Goal: Feedback & Contribution: Submit feedback/report problem

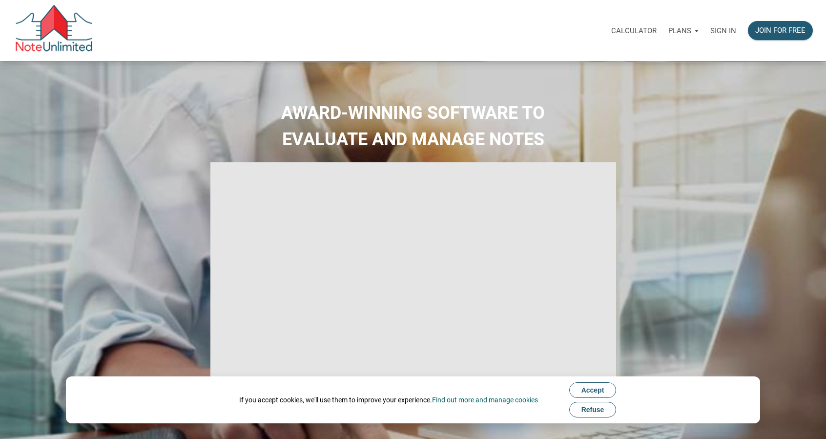
type input "Introduction to new features"
select select
click at [727, 32] on p "Sign in" at bounding box center [724, 30] width 26 height 9
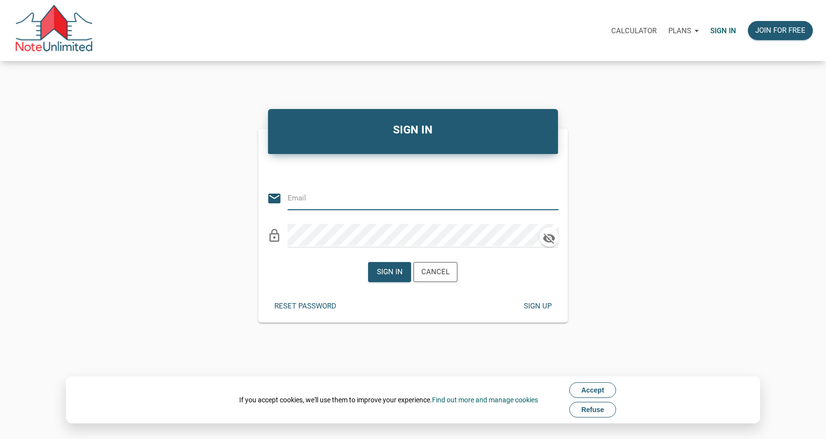
type input "abundantblueprinthomes@gmail.com"
click at [384, 265] on div "Sign in" at bounding box center [390, 271] width 42 height 19
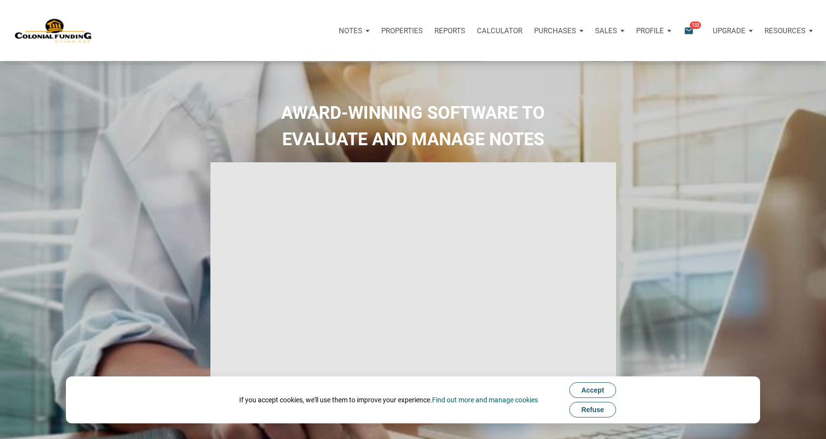
type input "Introduction to new features"
select select
click at [602, 389] on span "Accept" at bounding box center [593, 390] width 23 height 8
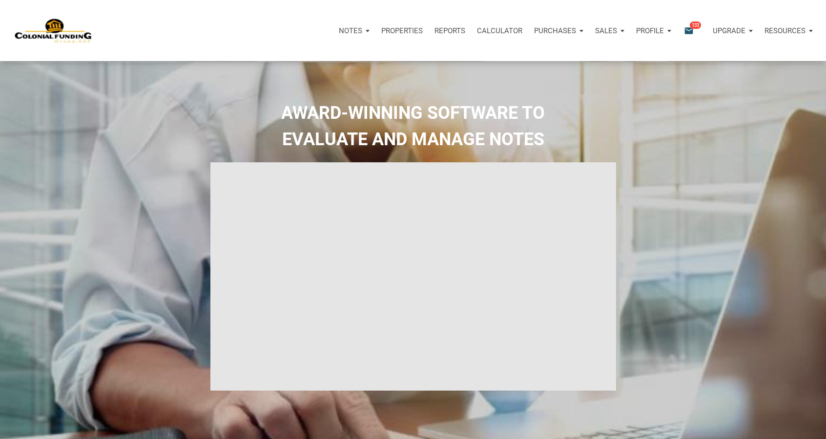
click at [691, 27] on span "133" at bounding box center [695, 25] width 11 height 8
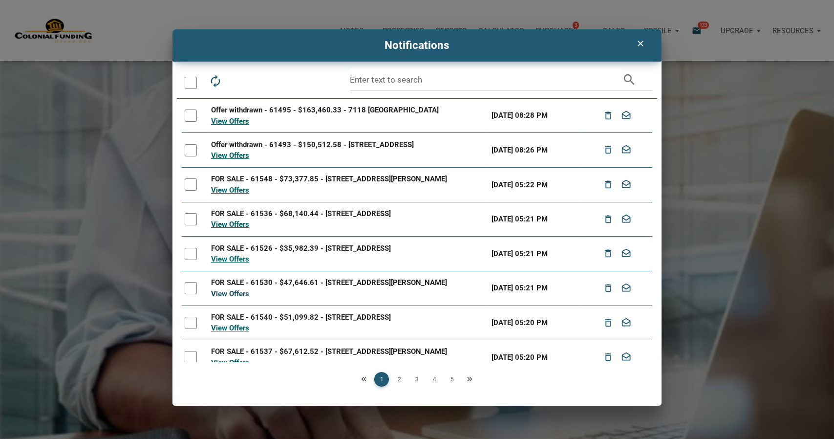
click at [238, 294] on link "View Offers" at bounding box center [230, 293] width 38 height 9
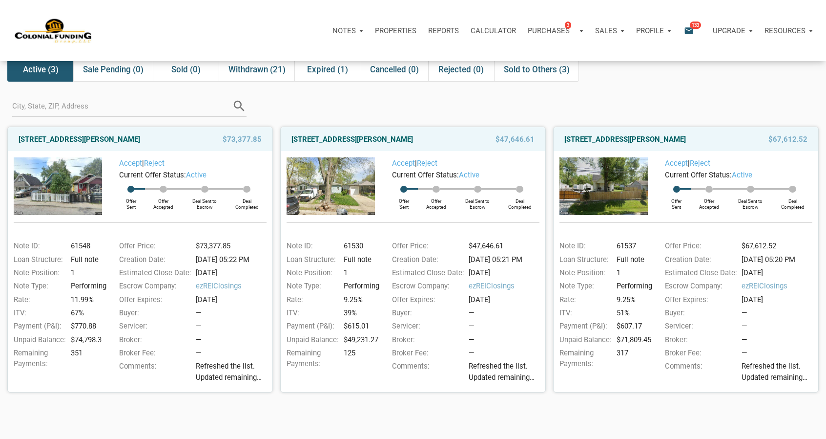
scroll to position [55, 0]
click at [402, 138] on link "3526 East Morris Street, Indianapolis, IN, 46203" at bounding box center [353, 139] width 122 height 12
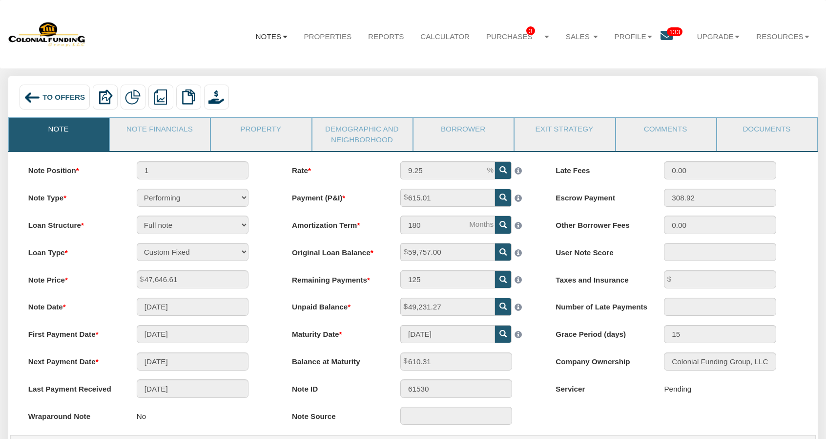
click at [277, 40] on link "Notes" at bounding box center [272, 36] width 48 height 26
click at [403, 78] on div "To Offers Delete with property Delete only note Redeeming and Non-Redeeming Sum…" at bounding box center [413, 96] width 810 height 41
click at [782, 36] on link "Resources" at bounding box center [783, 36] width 70 height 26
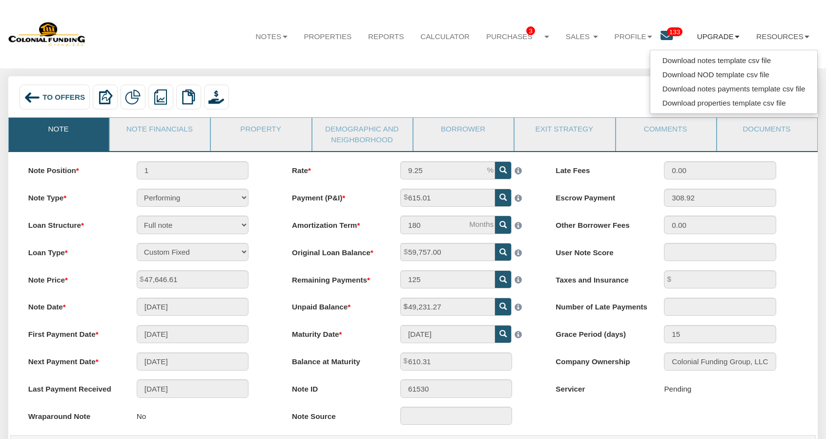
click at [727, 38] on link "Upgrade" at bounding box center [719, 36] width 60 height 26
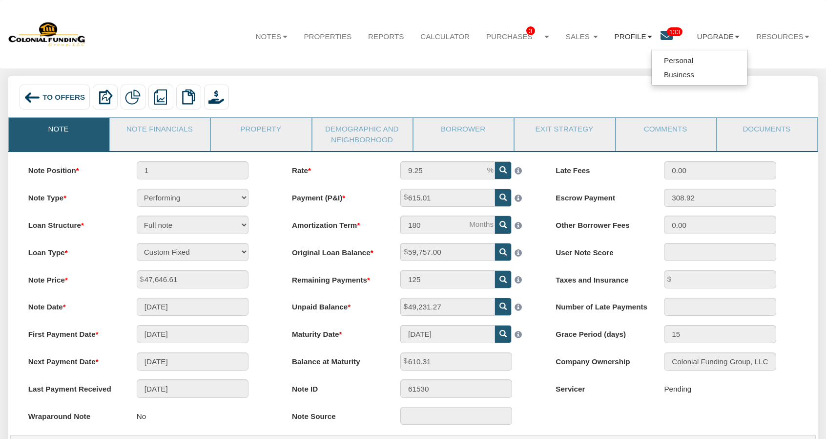
click at [624, 37] on link "Profile" at bounding box center [634, 36] width 54 height 26
click at [610, 58] on link "Settings" at bounding box center [641, 62] width 96 height 14
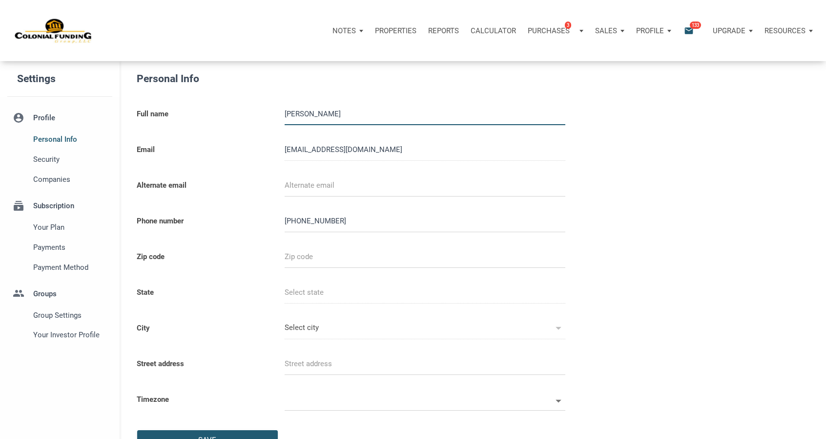
select select
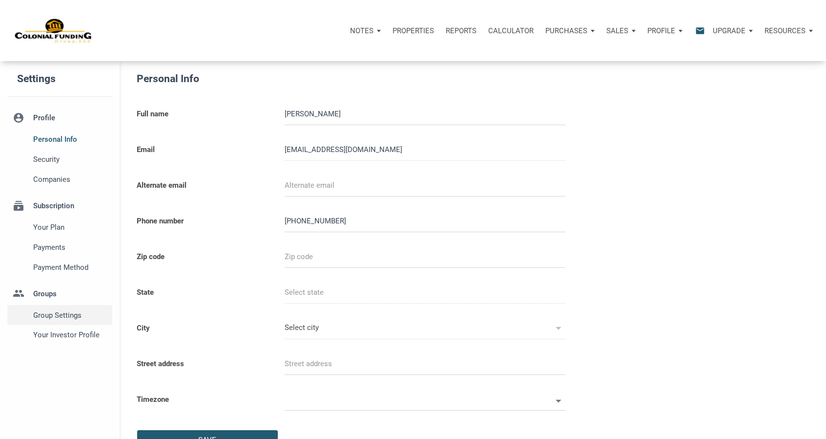
click at [77, 314] on span "Group Settings" at bounding box center [70, 315] width 75 height 12
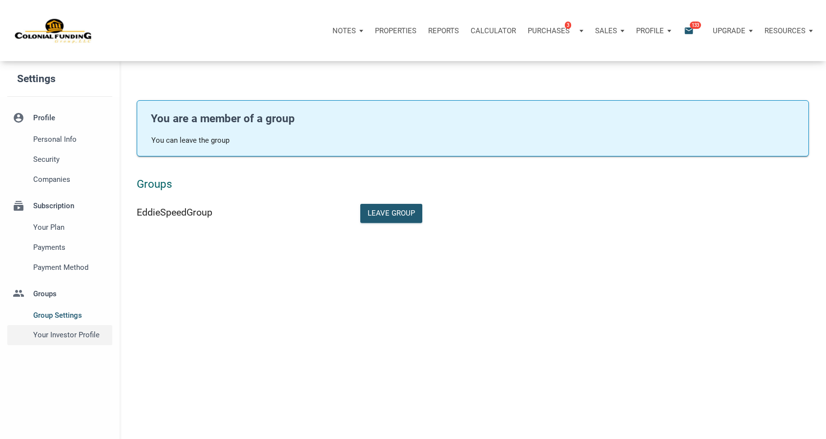
click at [88, 327] on div "Your Investor Profile" at bounding box center [70, 335] width 83 height 20
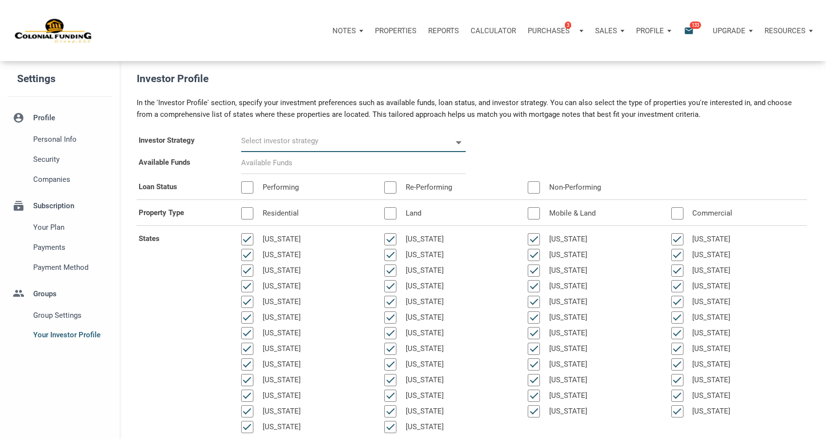
click at [291, 136] on input "text" at bounding box center [346, 141] width 210 height 22
select select
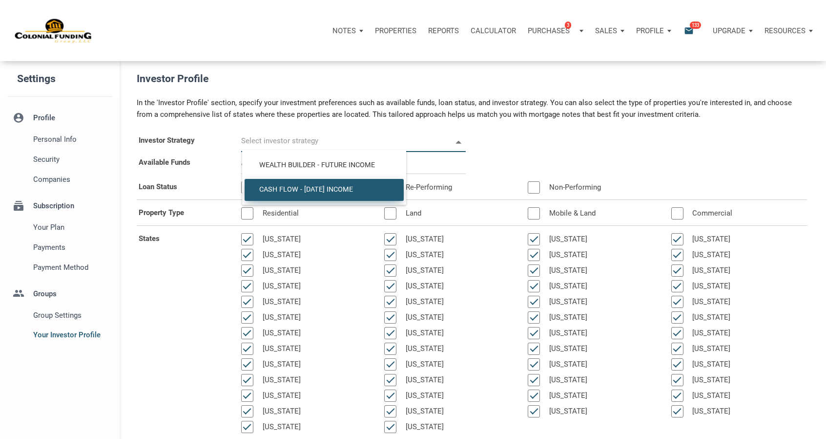
click at [302, 188] on span "Cash Flow - Today Income" at bounding box center [324, 189] width 145 height 9
type input "Cash Flow - Today Income"
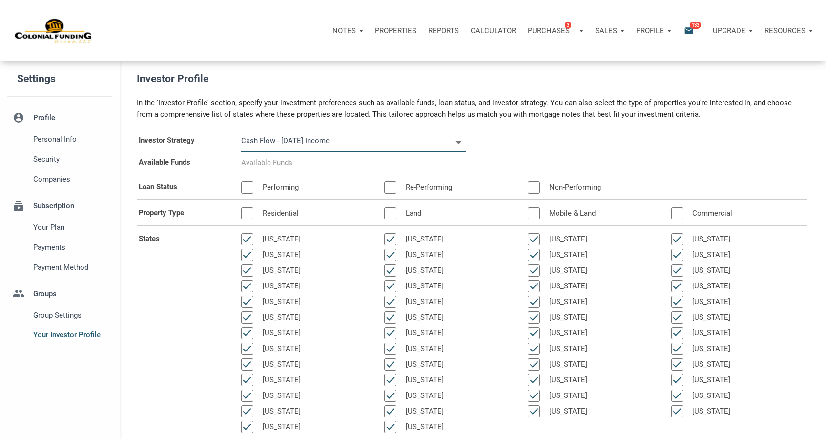
click at [308, 162] on input at bounding box center [353, 163] width 225 height 22
select select
type input "$ 5"
select select
type input "$ 50"
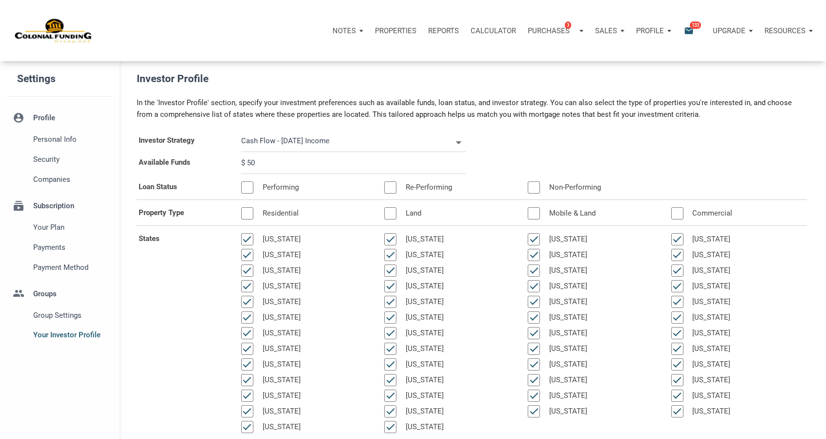
select select
type input "$ 500"
select select
type input "$ 5,000"
select select
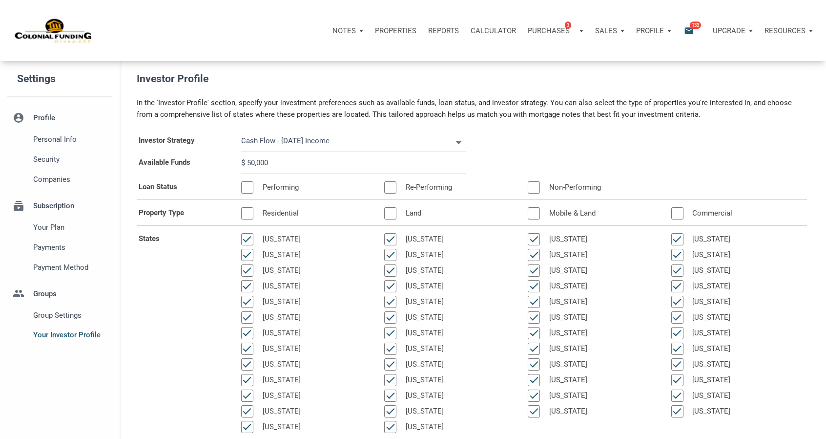
type input "$ 50,000"
click at [252, 187] on div at bounding box center [247, 187] width 12 height 12
select select
type input "$ 50,000"
click at [250, 210] on div at bounding box center [247, 213] width 12 height 12
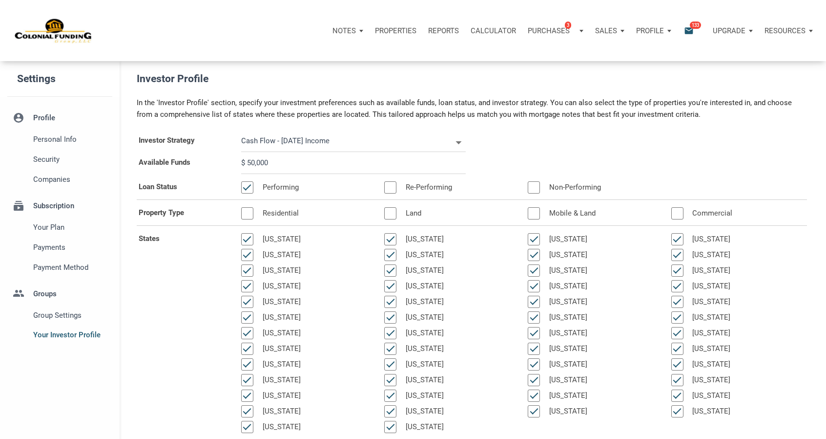
select select
type input "$ 50,000"
click at [395, 211] on div at bounding box center [390, 213] width 12 height 12
select select
type input "$ 50,000"
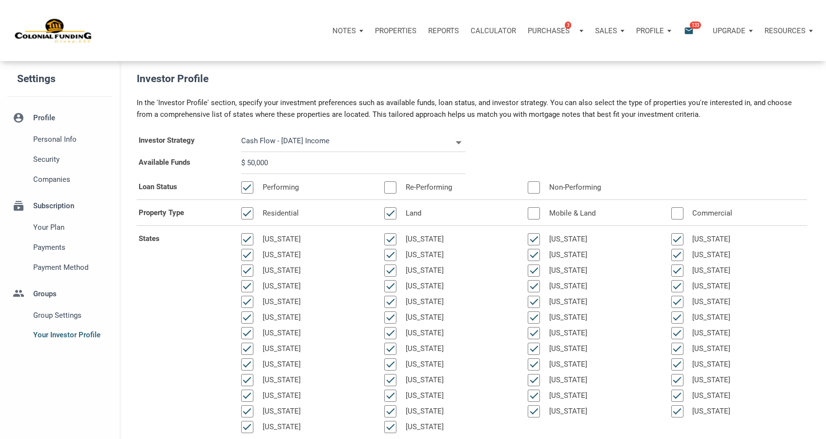
click at [537, 211] on div at bounding box center [534, 213] width 12 height 12
select select
type input "$ 50,000"
click at [680, 212] on div at bounding box center [677, 213] width 12 height 12
select select
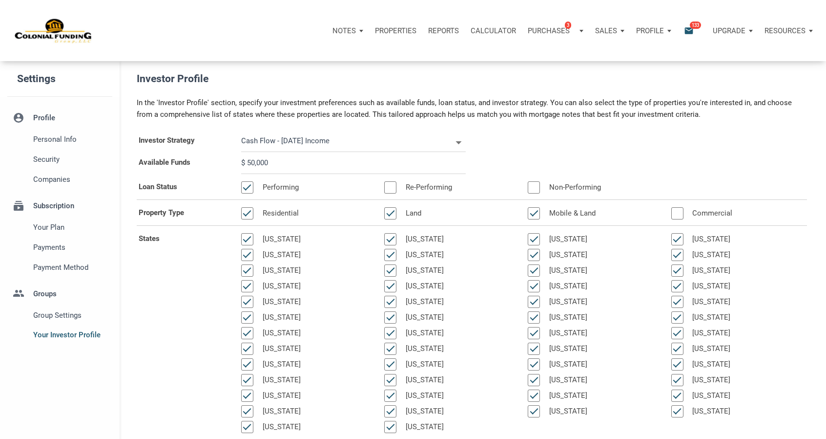
type input "$ 50,000"
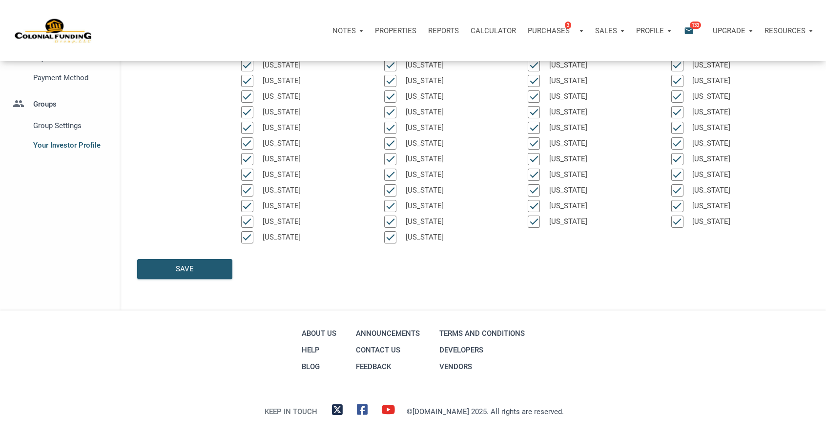
scroll to position [197, 0]
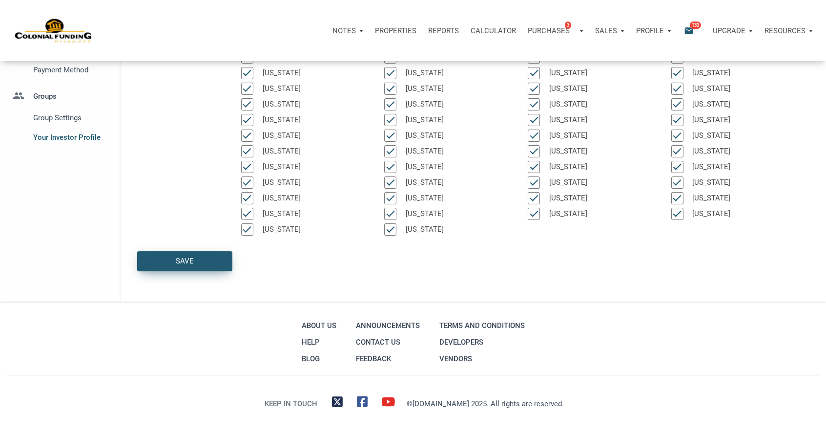
click at [192, 258] on div "Save" at bounding box center [185, 260] width 18 height 11
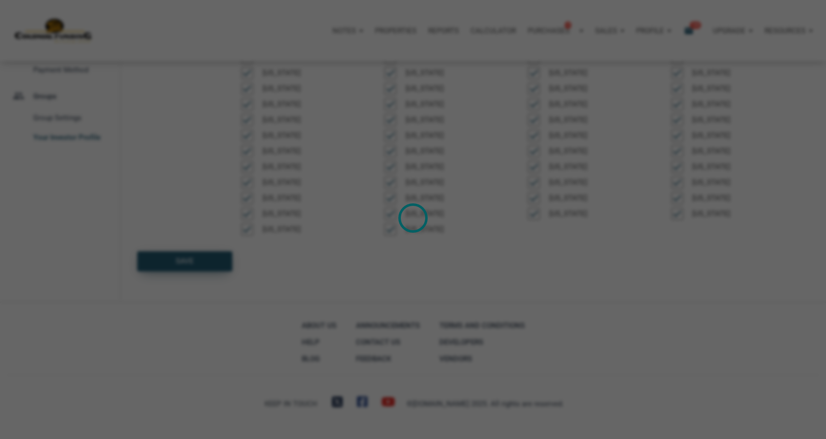
select select
type input "$ 50,000"
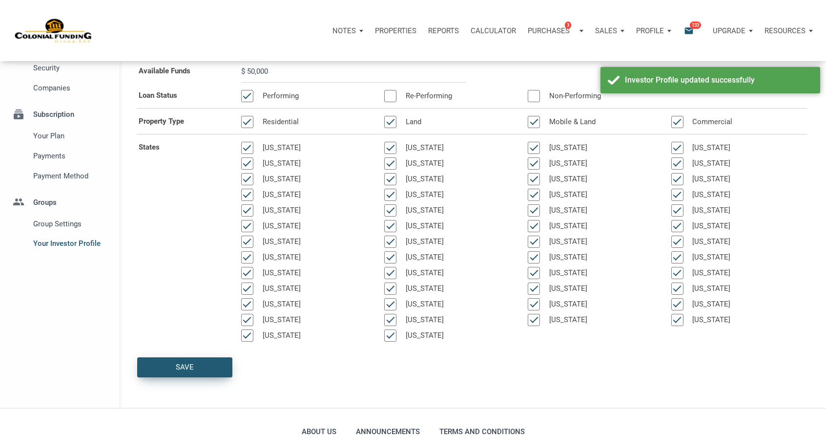
scroll to position [0, 0]
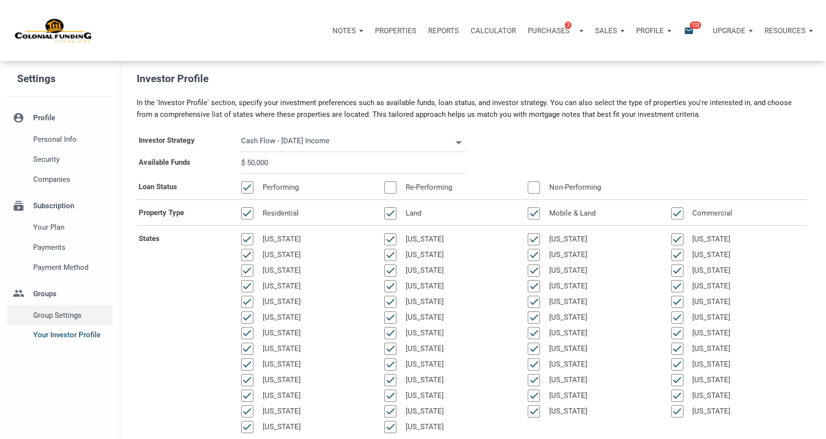
click at [81, 315] on span "Group Settings" at bounding box center [70, 315] width 75 height 12
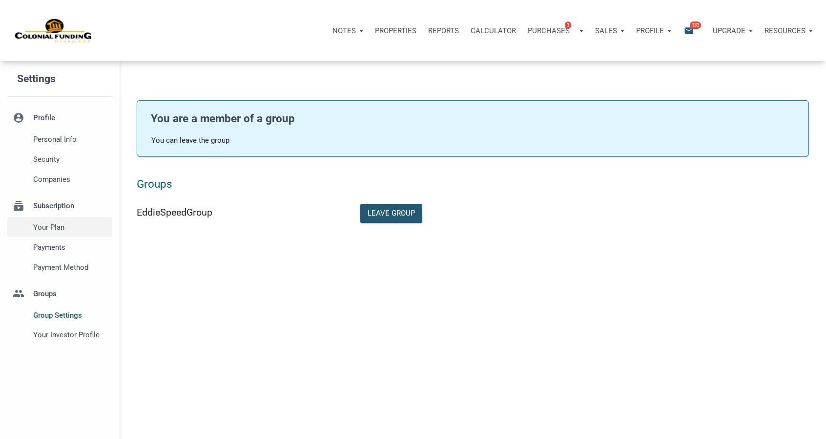
click at [56, 228] on span "Your plan" at bounding box center [70, 227] width 75 height 12
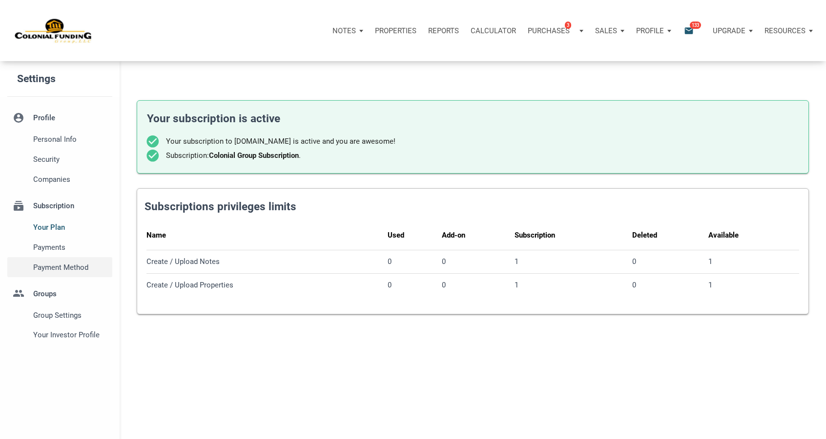
click at [68, 266] on span "Payment Method" at bounding box center [70, 267] width 75 height 12
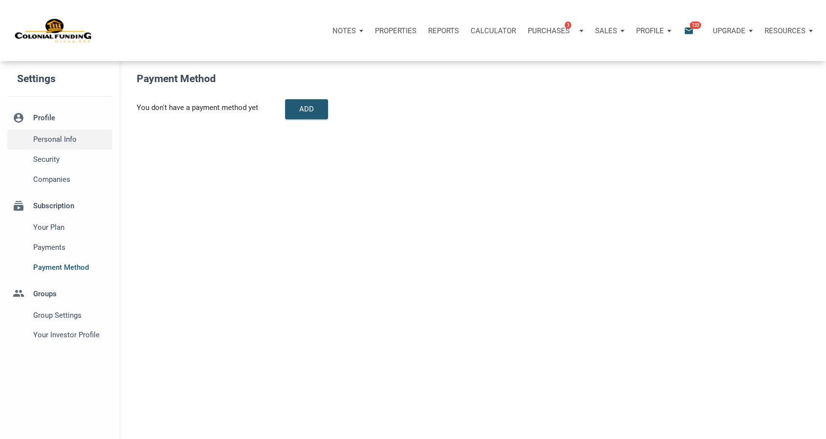
click at [50, 139] on span "Personal Info" at bounding box center [70, 139] width 75 height 12
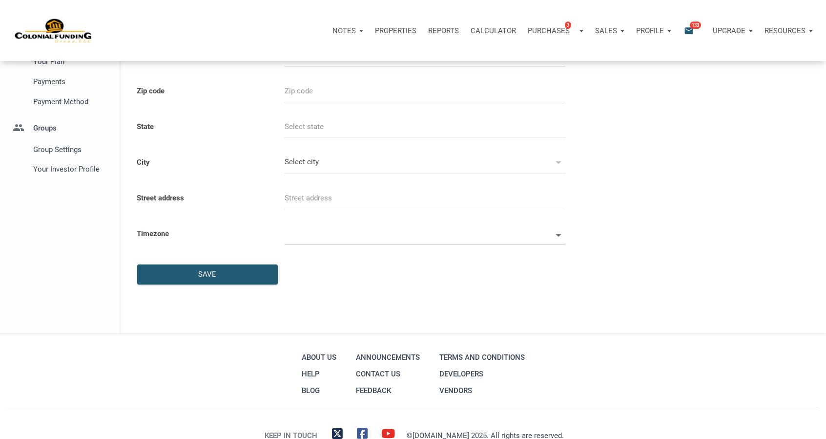
select select
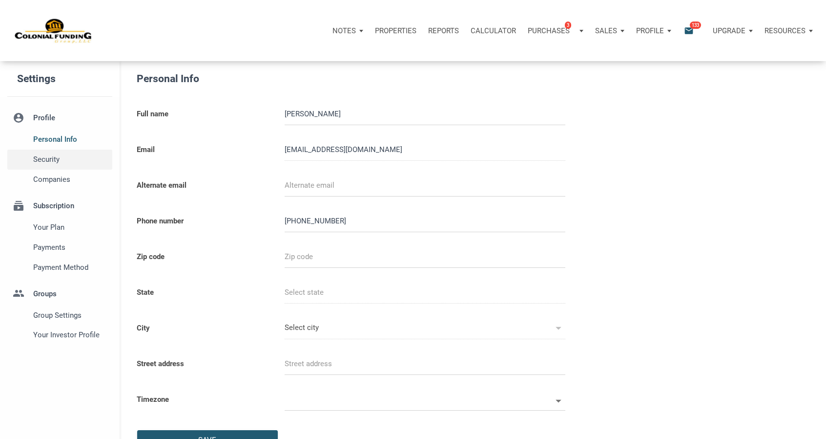
click at [52, 156] on span "Security" at bounding box center [70, 159] width 75 height 12
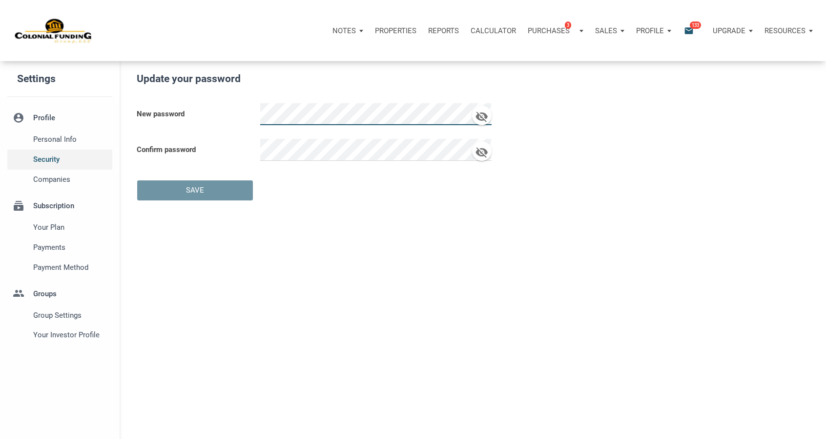
click at [52, 156] on span "Security" at bounding box center [70, 159] width 75 height 12
click at [65, 177] on span "Companies" at bounding box center [70, 179] width 75 height 12
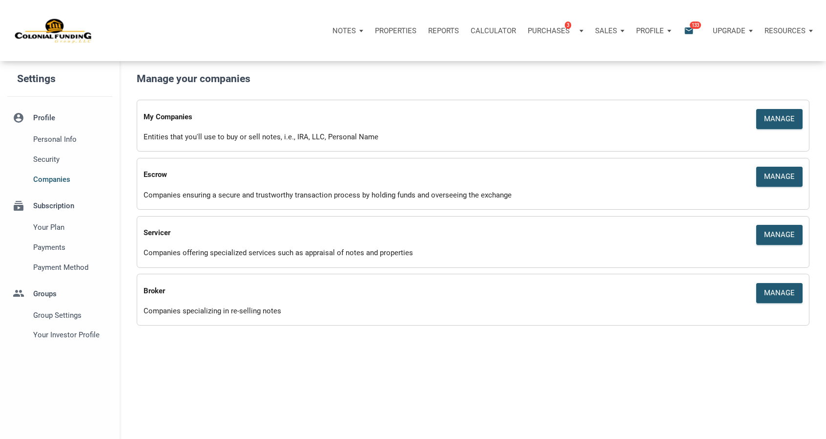
click at [666, 25] on div "Profile" at bounding box center [653, 30] width 47 height 29
click at [692, 22] on span "133" at bounding box center [695, 25] width 11 height 8
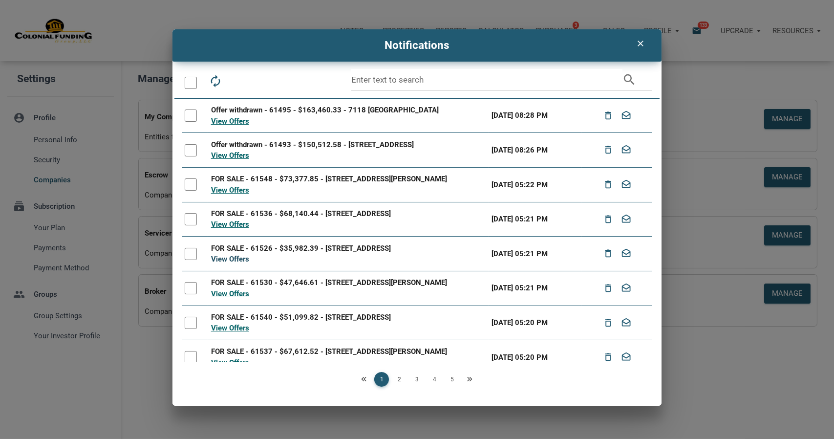
click at [229, 260] on link "View Offers" at bounding box center [230, 258] width 38 height 9
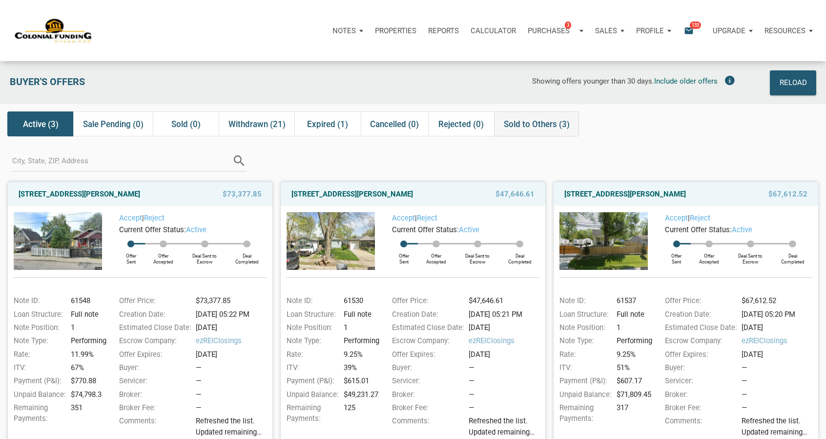
click at [525, 125] on span "Sold to Others (3)" at bounding box center [537, 124] width 66 height 12
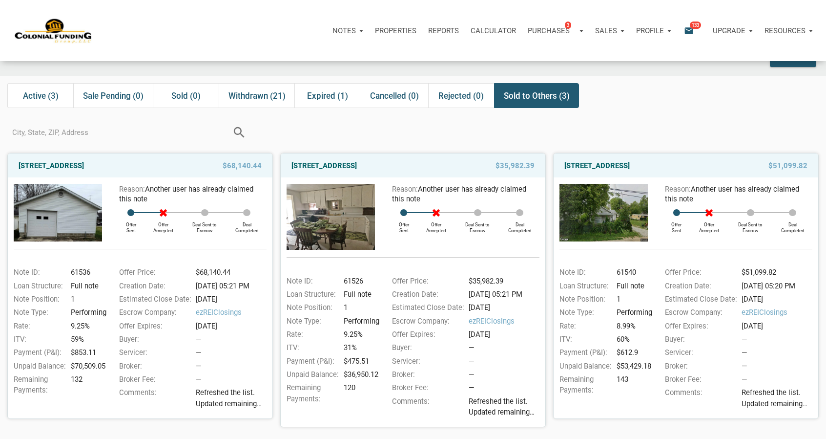
scroll to position [26, 0]
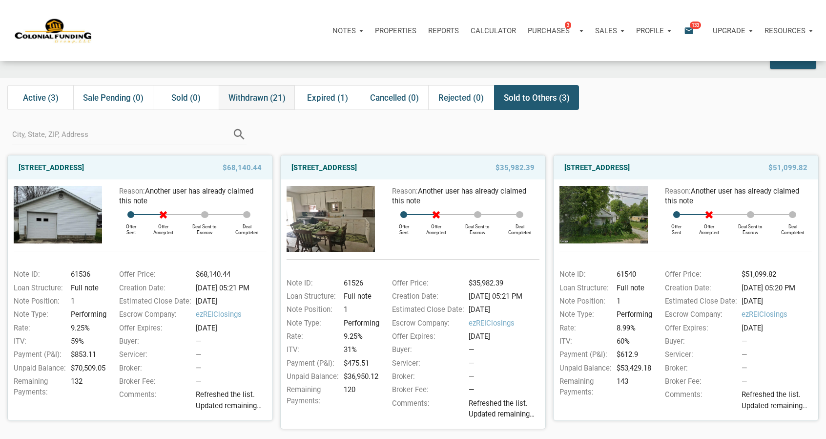
click at [248, 100] on span "Withdrawn (21)" at bounding box center [257, 98] width 57 height 12
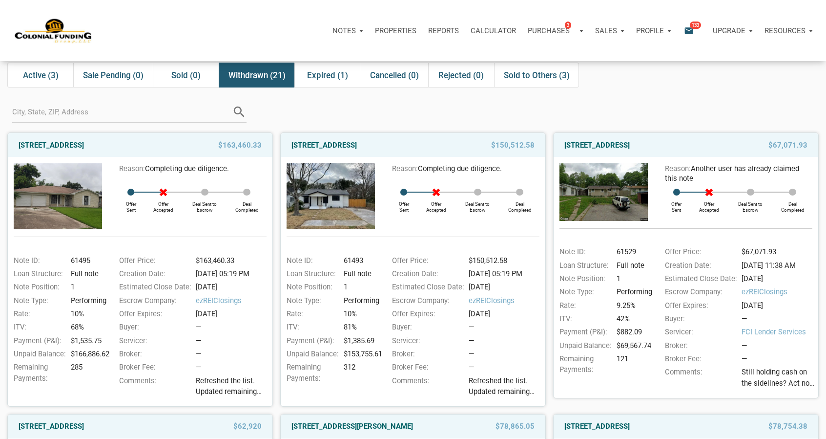
scroll to position [0, 0]
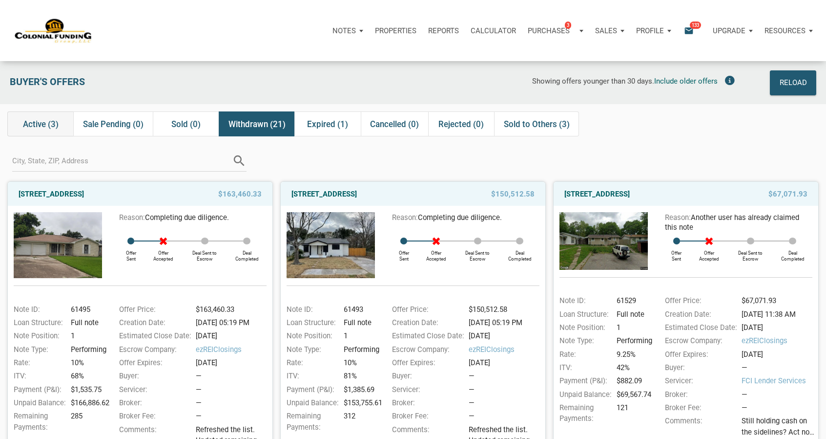
click at [50, 123] on span "Active (3)" at bounding box center [41, 124] width 36 height 12
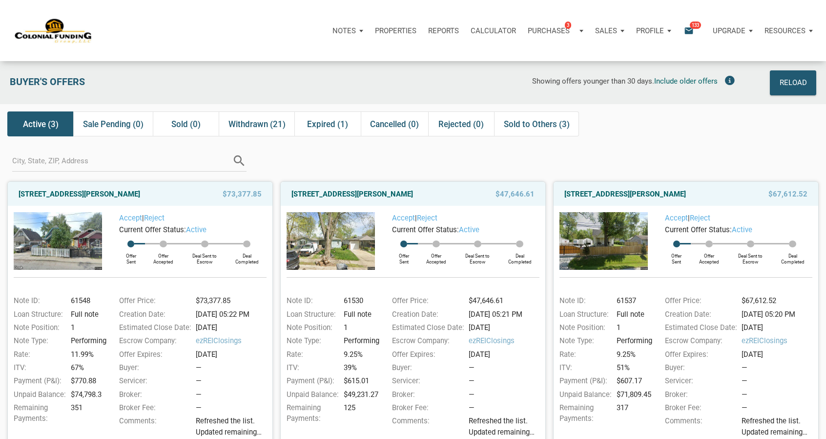
click at [356, 29] on div "Notes" at bounding box center [348, 30] width 42 height 29
click at [326, 48] on link "Dashboard" at bounding box center [320, 57] width 93 height 20
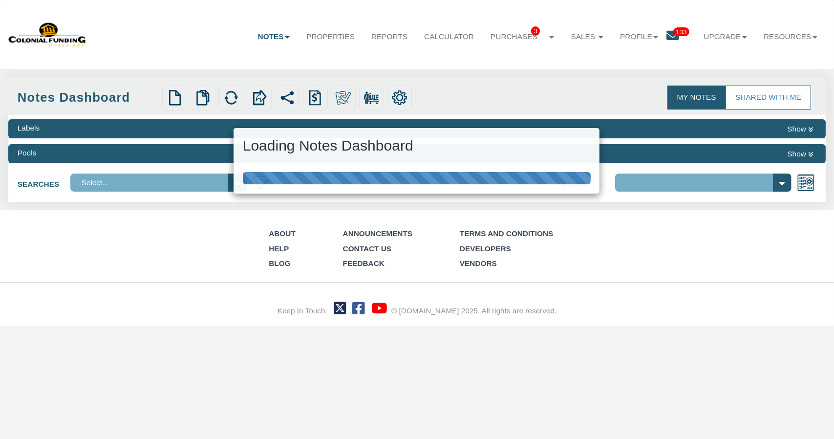
select select "316"
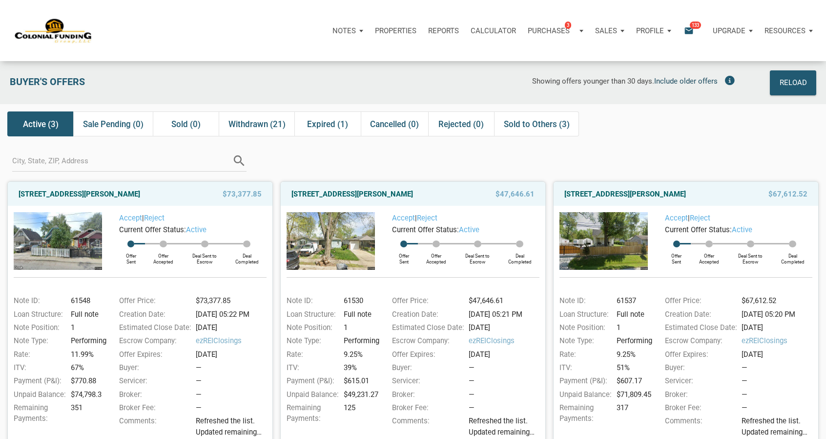
click at [690, 84] on span "Include older offers" at bounding box center [685, 81] width 63 height 9
click at [582, 29] on div "Purchases 3" at bounding box center [555, 30] width 67 height 29
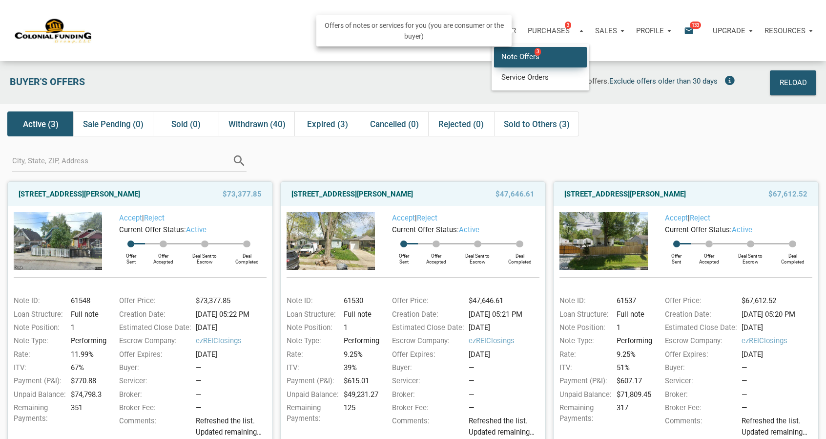
click at [524, 55] on link "Note Offers 3" at bounding box center [540, 57] width 93 height 20
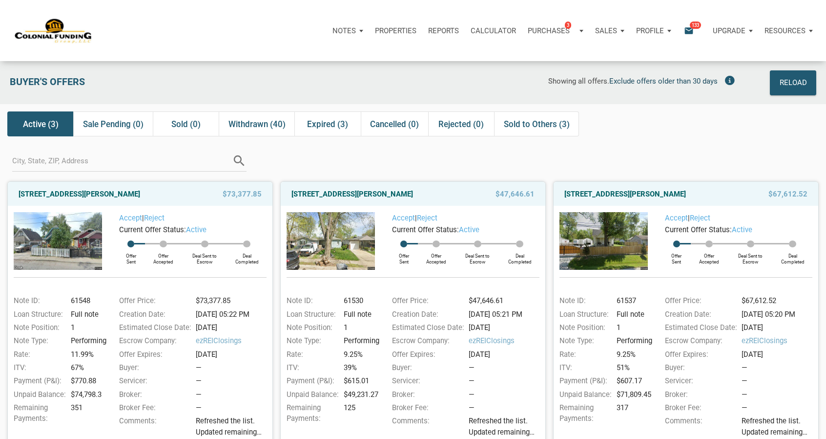
click at [669, 31] on div "Profile" at bounding box center [653, 30] width 47 height 29
click at [753, 28] on div "Upgrade" at bounding box center [733, 30] width 52 height 29
click at [812, 28] on div "Resources" at bounding box center [789, 30] width 60 height 29
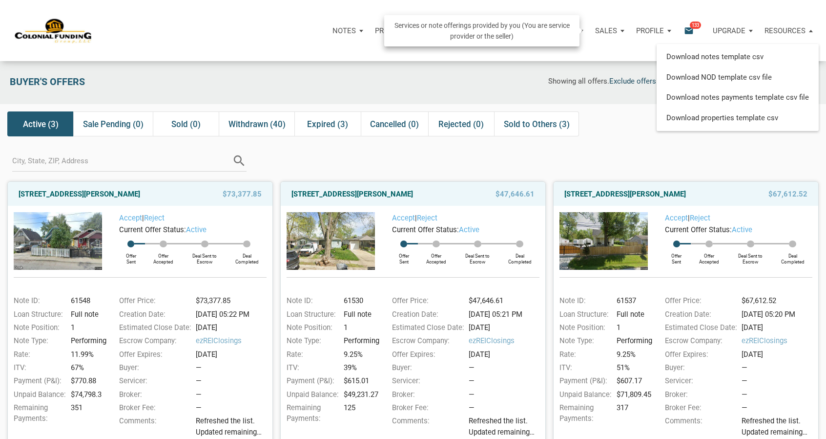
click at [617, 28] on div "Sales" at bounding box center [609, 30] width 41 height 29
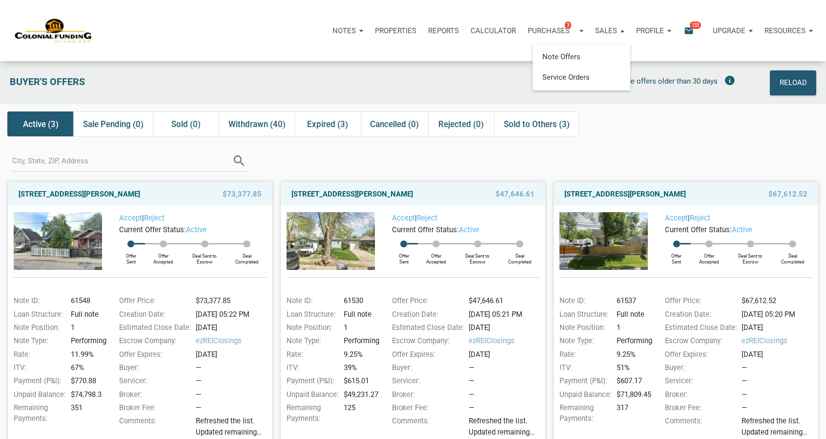
click at [668, 150] on div "search" at bounding box center [413, 159] width 826 height 30
click at [816, 27] on div "Resources" at bounding box center [789, 30] width 60 height 29
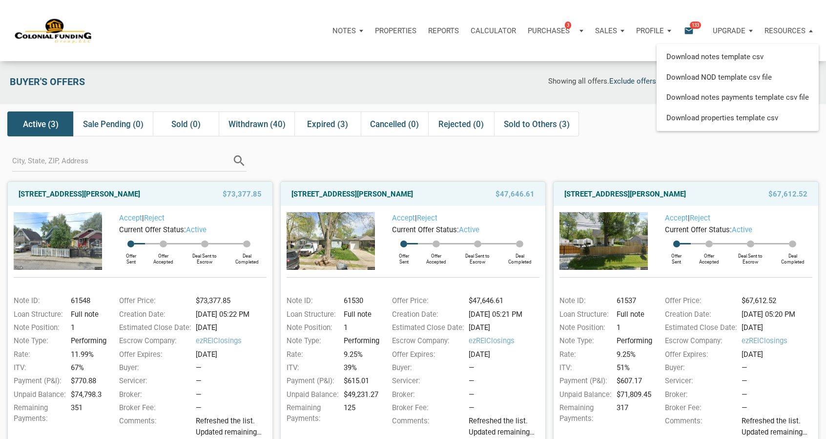
click at [816, 27] on div "Resources" at bounding box center [789, 30] width 60 height 29
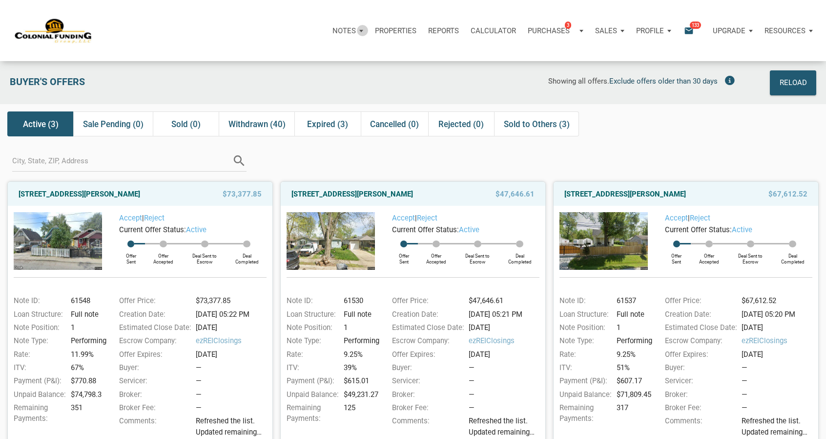
click at [360, 30] on div "Notes" at bounding box center [348, 30] width 42 height 29
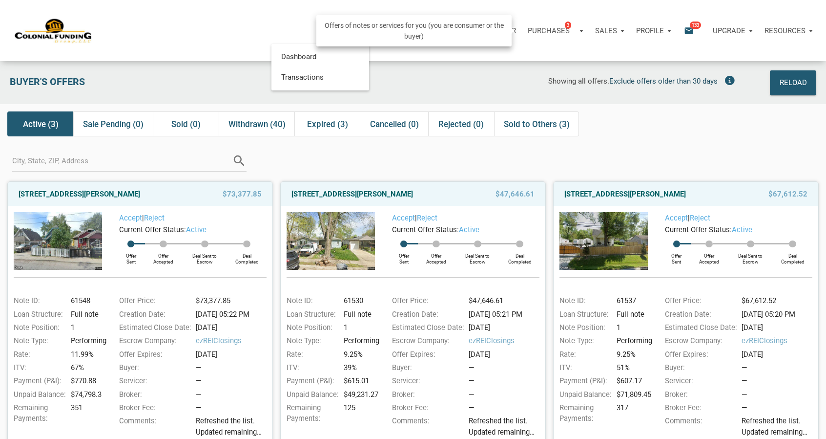
click at [581, 30] on div "Purchases 3" at bounding box center [555, 30] width 67 height 29
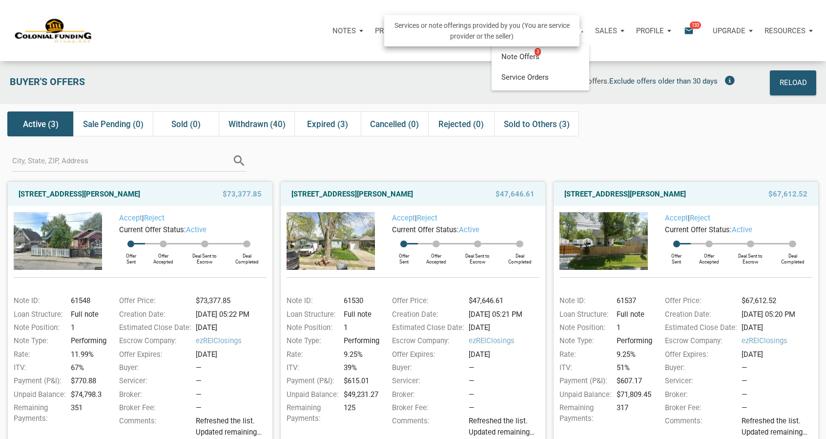
click at [622, 35] on div "Sales" at bounding box center [609, 30] width 41 height 29
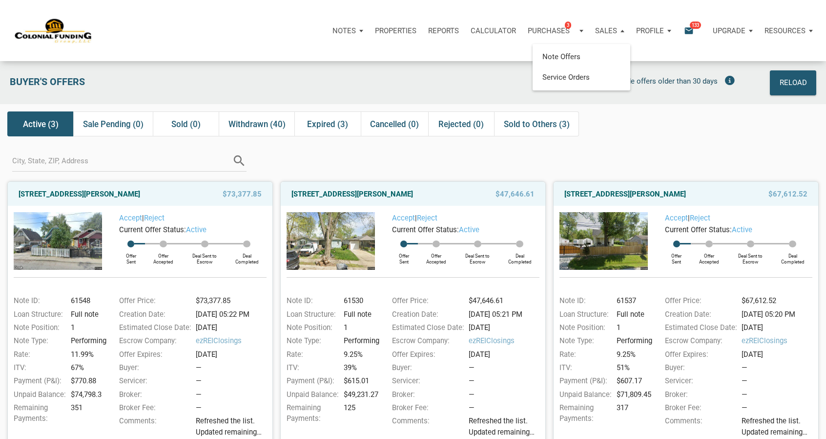
click at [340, 32] on p "Notes" at bounding box center [344, 30] width 23 height 9
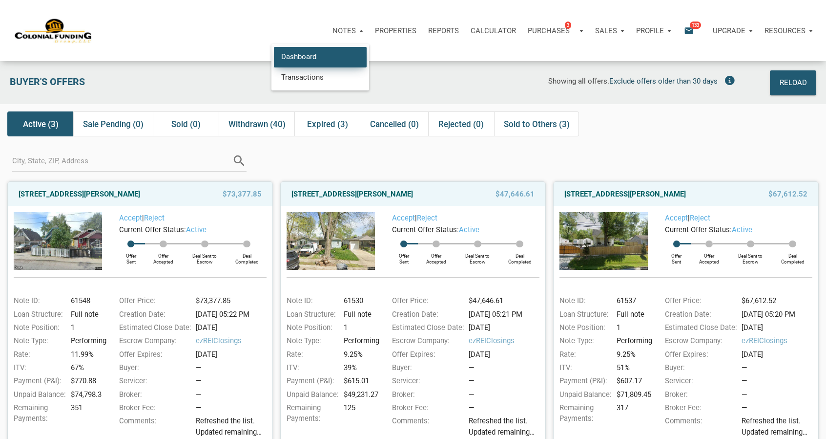
click at [316, 51] on link "Dashboard" at bounding box center [320, 57] width 93 height 20
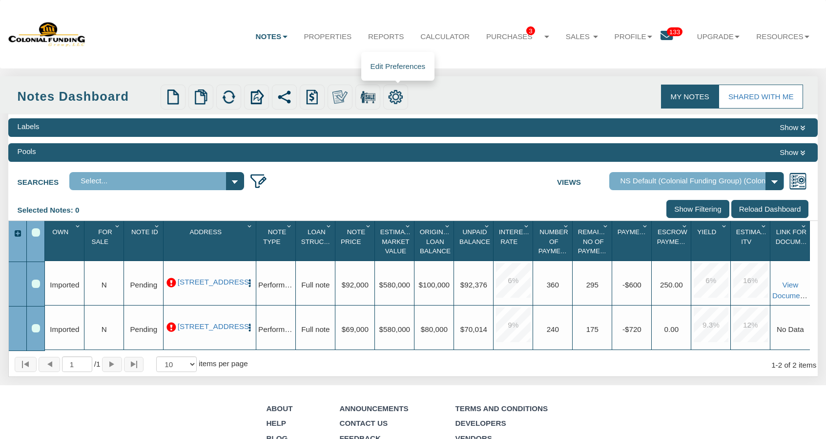
click at [401, 100] on img at bounding box center [396, 97] width 16 height 16
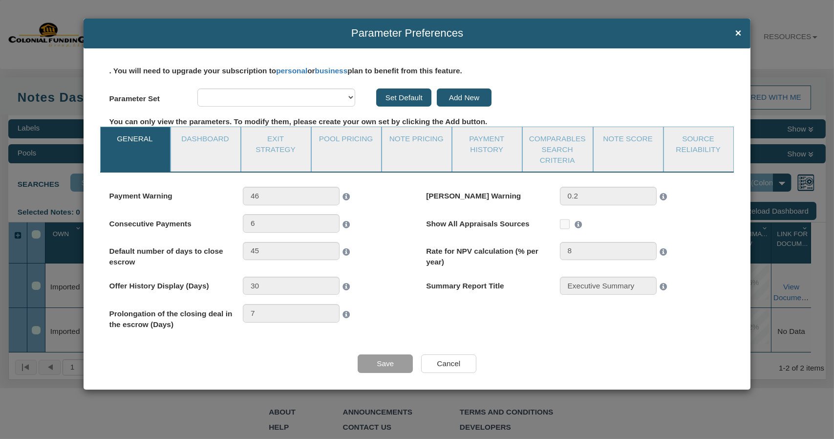
select select "object:1290"
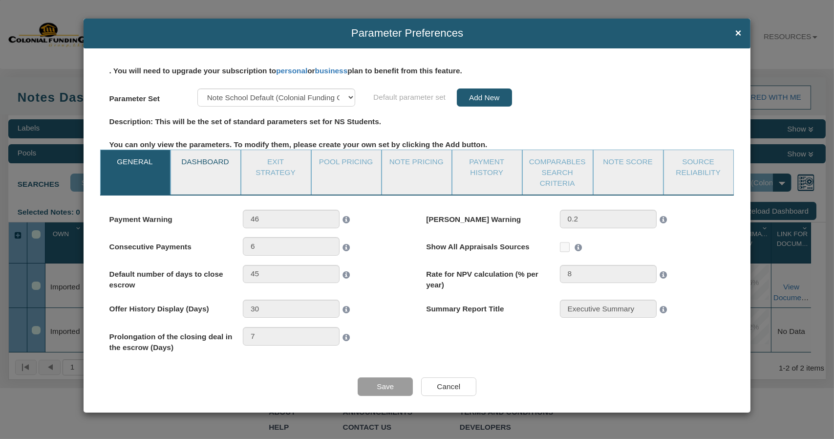
click at [210, 166] on link "Dashboard" at bounding box center [205, 162] width 68 height 24
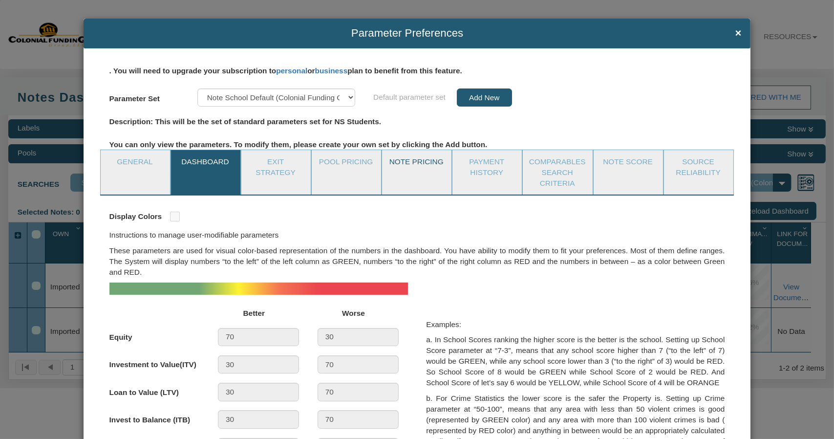
click at [419, 174] on link "Note Pricing" at bounding box center [416, 162] width 68 height 24
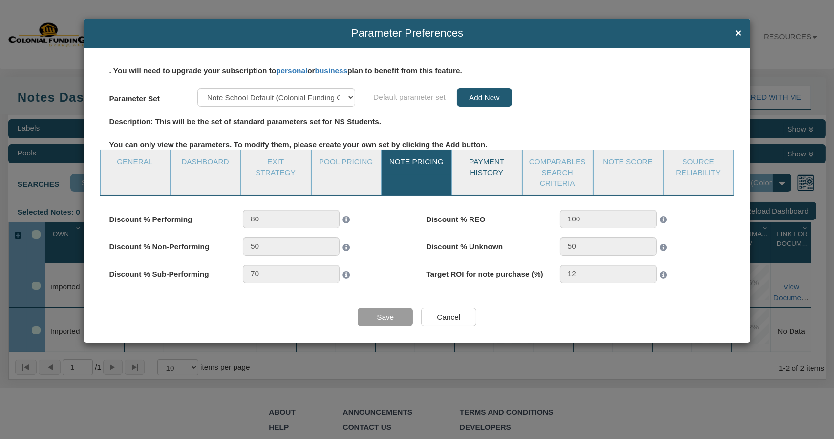
click at [462, 179] on link "Payment History" at bounding box center [486, 167] width 68 height 34
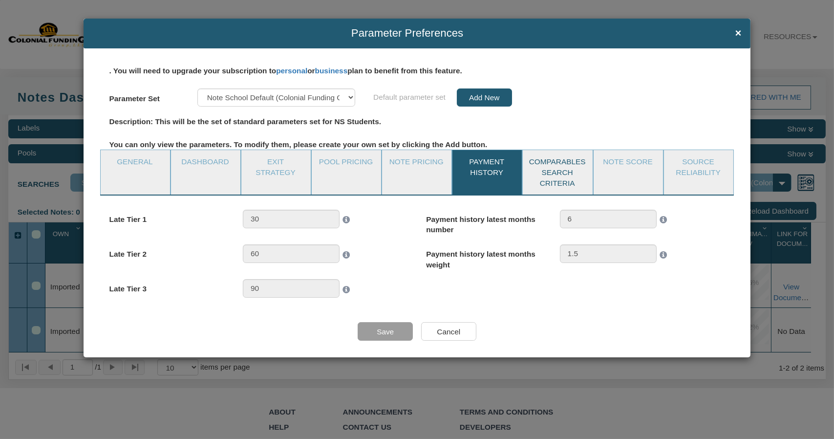
click at [543, 175] on link "Comparables Search Criteria" at bounding box center [557, 172] width 69 height 44
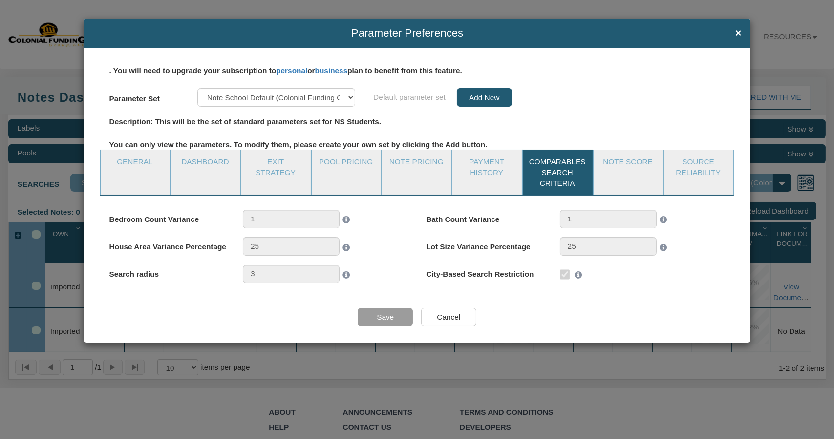
click at [598, 181] on li "Note Score" at bounding box center [628, 171] width 70 height 45
click at [631, 174] on link "Note Score" at bounding box center [627, 162] width 68 height 24
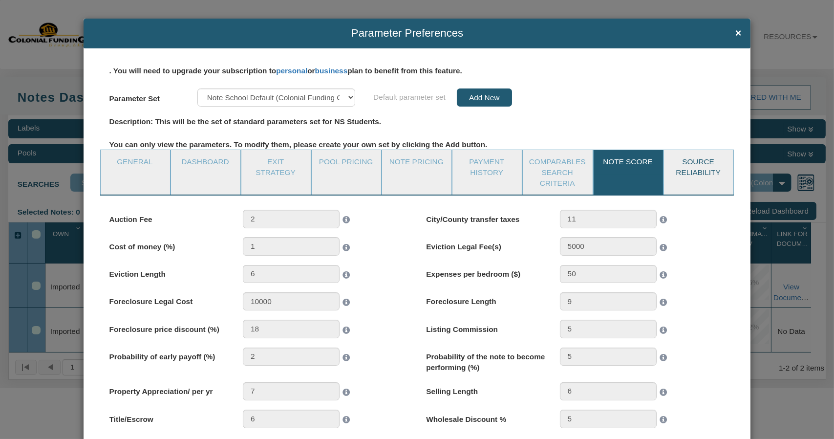
click at [696, 174] on link "Source Reliability" at bounding box center [698, 167] width 68 height 34
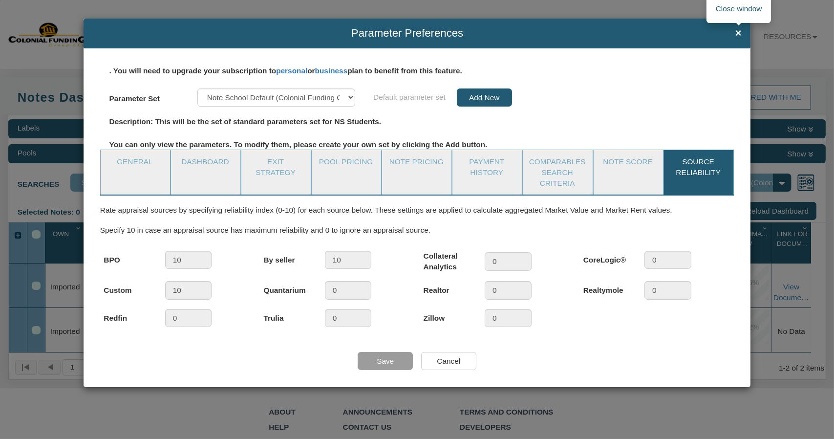
click at [737, 32] on span "×" at bounding box center [738, 33] width 6 height 12
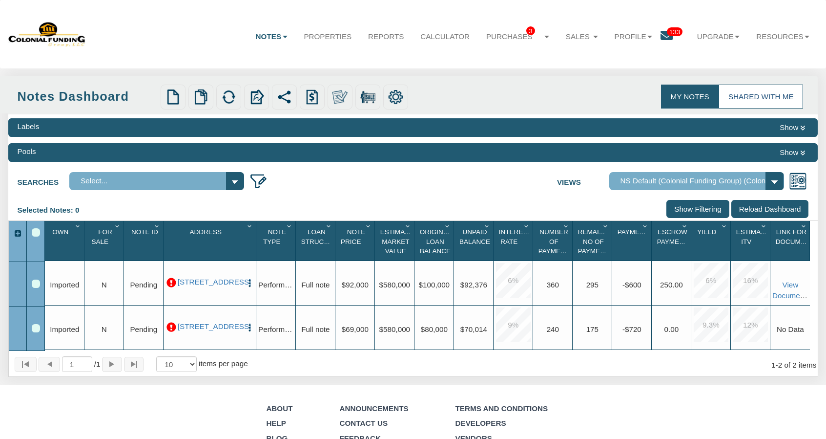
click at [777, 99] on link "Shared with Me" at bounding box center [761, 95] width 84 height 23
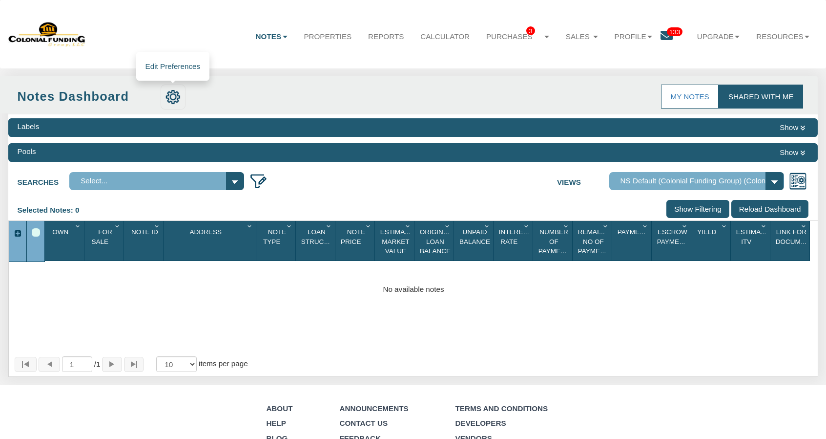
click at [170, 100] on img at bounding box center [174, 97] width 16 height 16
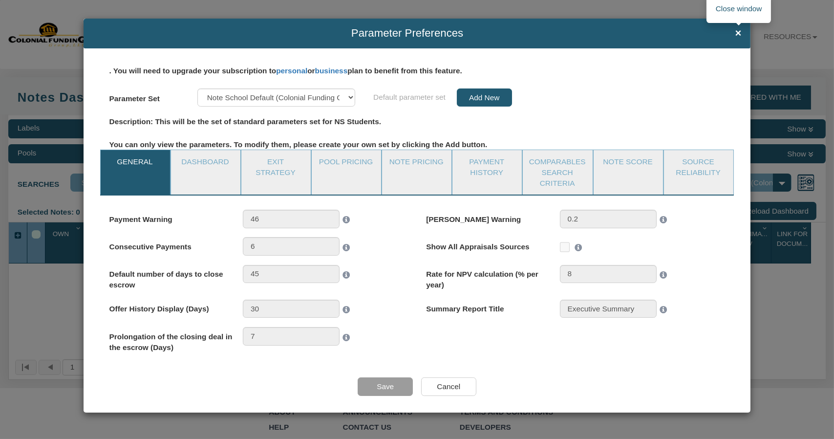
click at [740, 35] on span "×" at bounding box center [738, 33] width 6 height 12
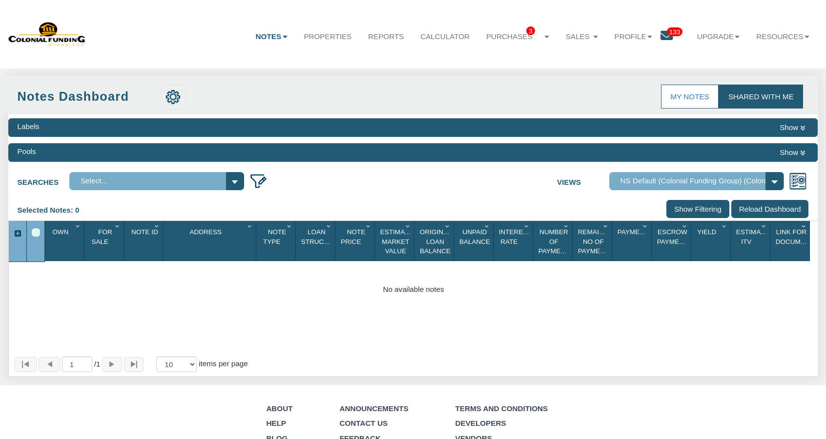
click at [667, 35] on span "133" at bounding box center [675, 31] width 16 height 9
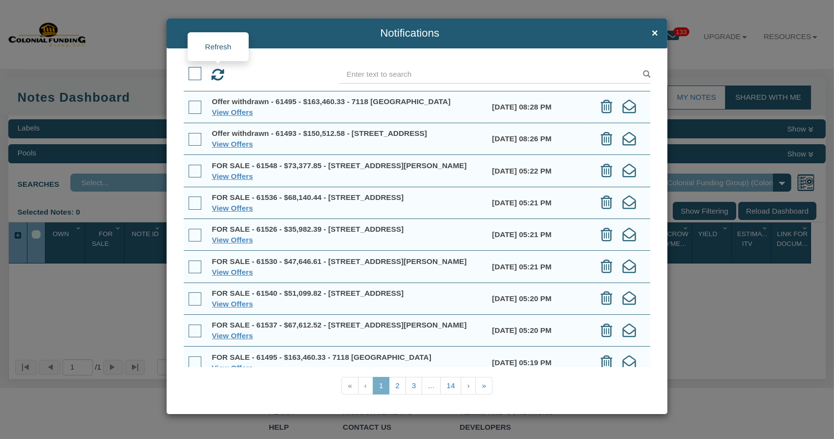
click at [218, 72] on icon at bounding box center [217, 74] width 13 height 13
click at [601, 104] on icon at bounding box center [606, 106] width 12 height 13
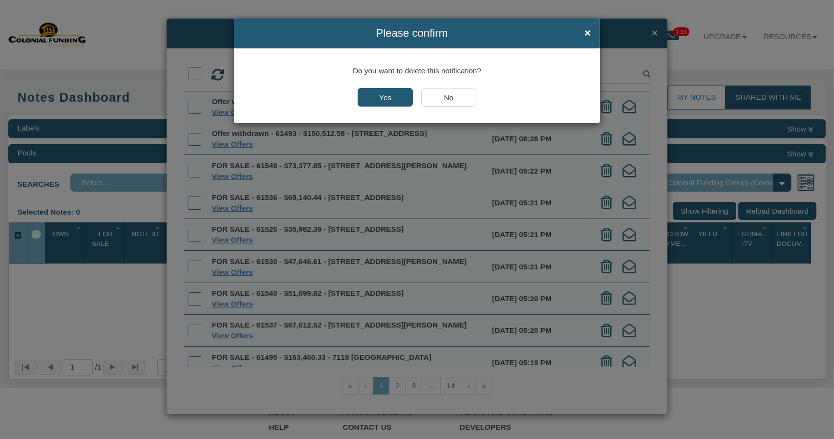
click at [370, 95] on input "Yes" at bounding box center [384, 97] width 55 height 19
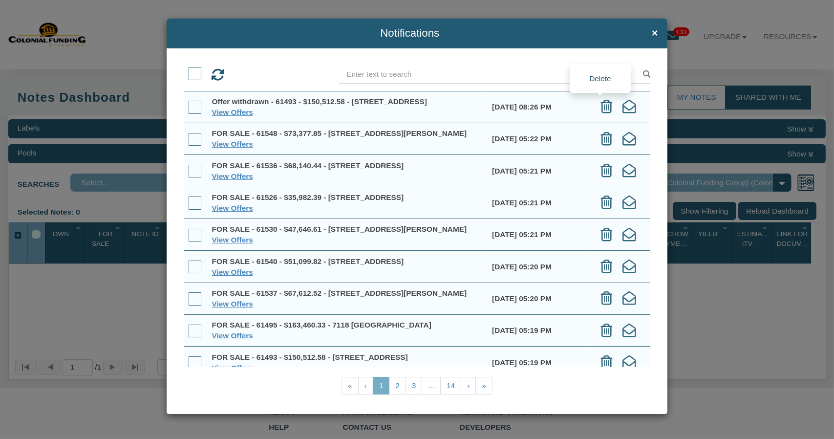
click at [600, 106] on icon at bounding box center [606, 106] width 12 height 13
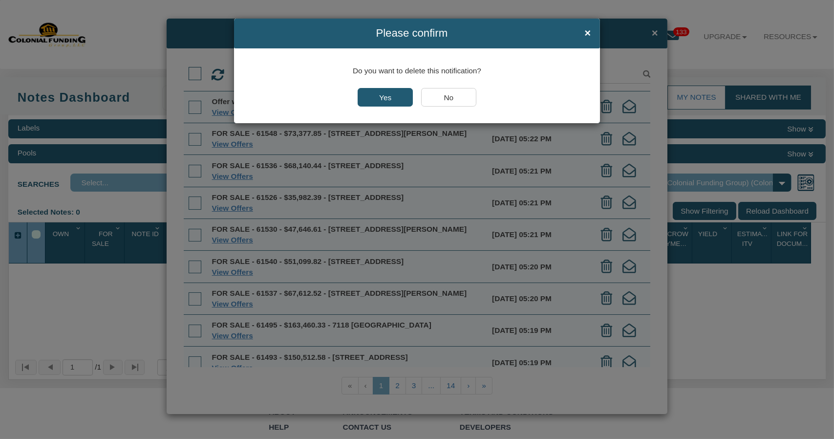
click at [405, 98] on input "Yes" at bounding box center [384, 97] width 55 height 19
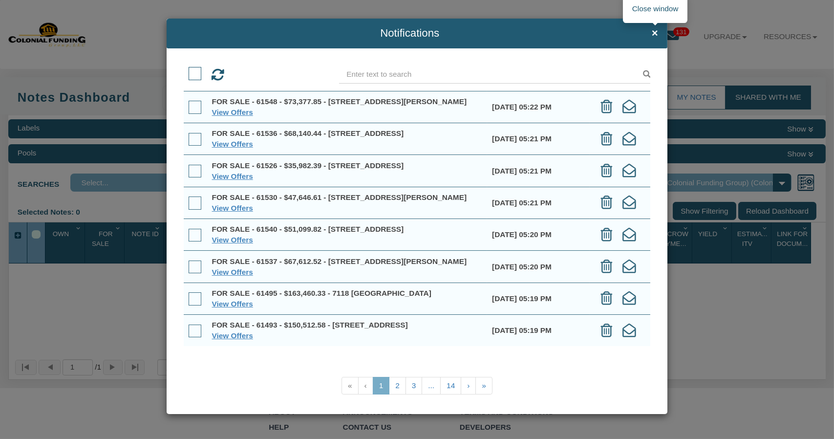
click at [656, 32] on span "×" at bounding box center [654, 33] width 6 height 12
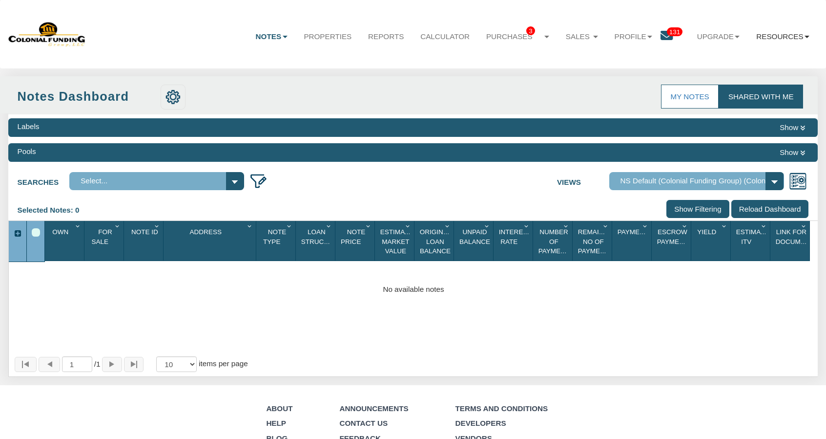
click at [805, 36] on b at bounding box center [807, 37] width 5 height 2
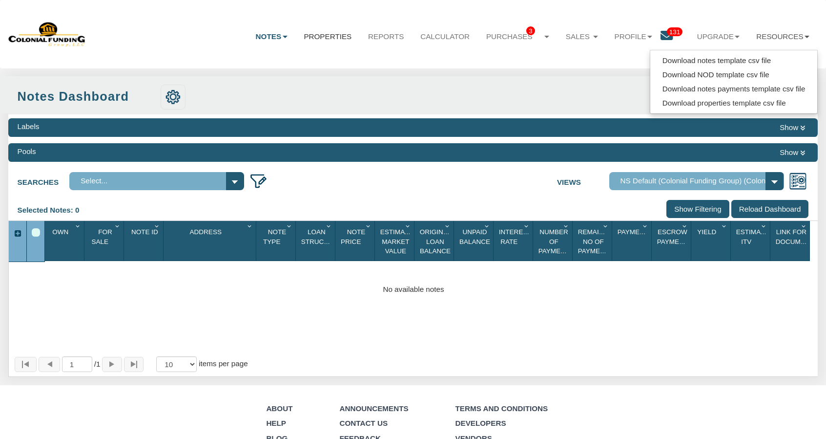
click at [314, 31] on link "Properties" at bounding box center [327, 36] width 64 height 26
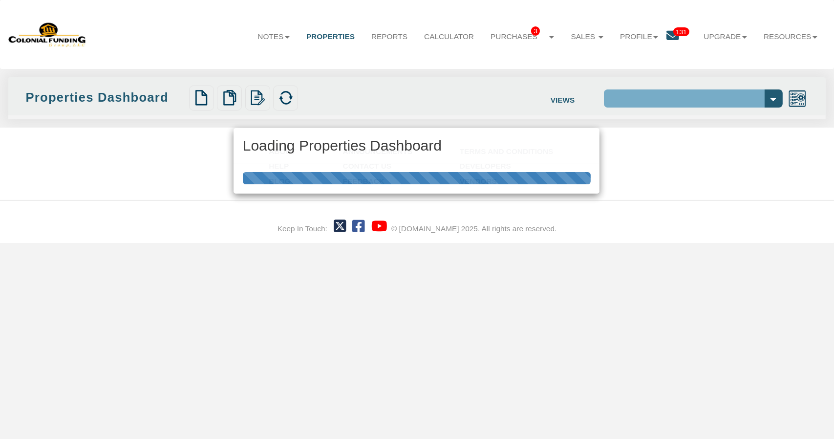
select select "138"
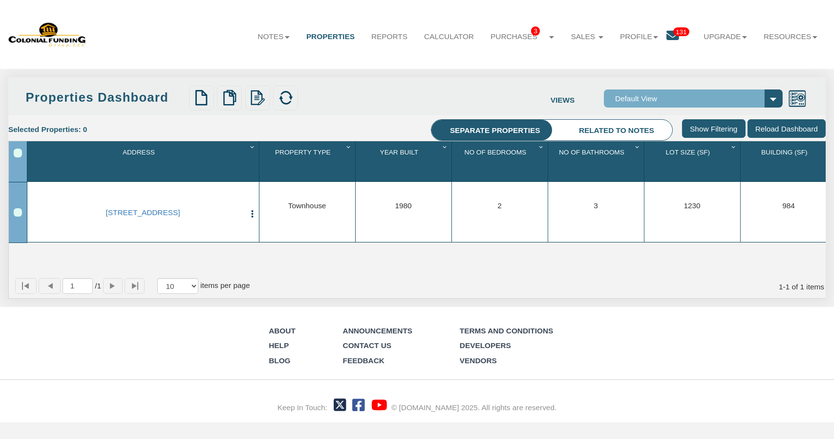
drag, startPoint x: 314, startPoint y: 31, endPoint x: 412, endPoint y: 64, distance: 103.5
click at [63, 38] on img at bounding box center [47, 34] width 78 height 26
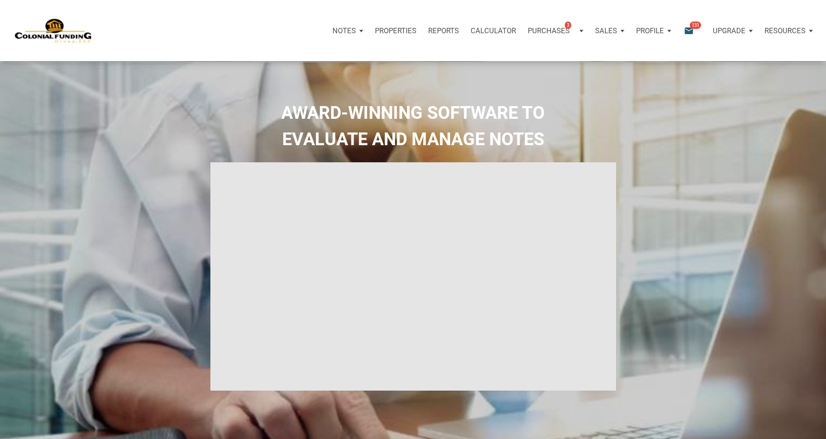
click at [692, 26] on span "131" at bounding box center [695, 25] width 11 height 8
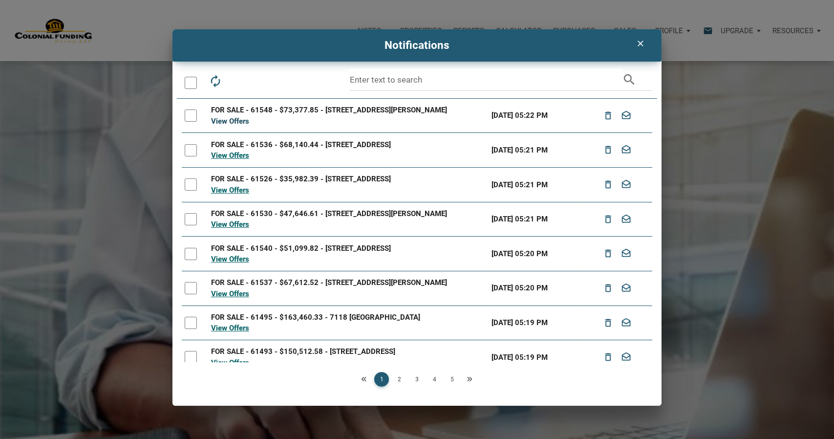
click at [230, 121] on link "View Offers" at bounding box center [230, 121] width 38 height 9
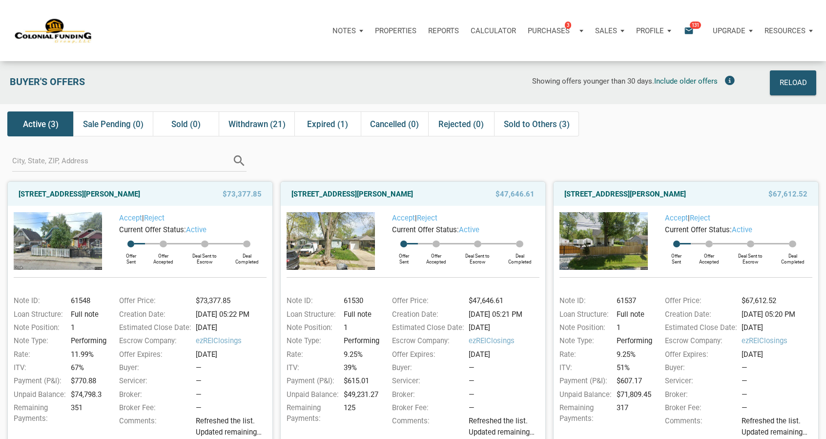
click at [670, 27] on div "Profile" at bounding box center [653, 30] width 47 height 29
click at [749, 29] on div "Upgrade" at bounding box center [733, 30] width 52 height 29
click at [812, 31] on div "Resources" at bounding box center [789, 30] width 60 height 29
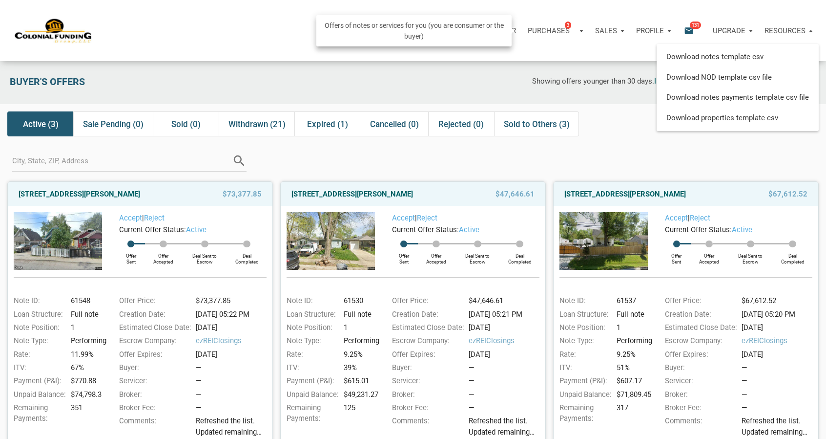
click at [582, 28] on div "Purchases 3" at bounding box center [555, 30] width 67 height 29
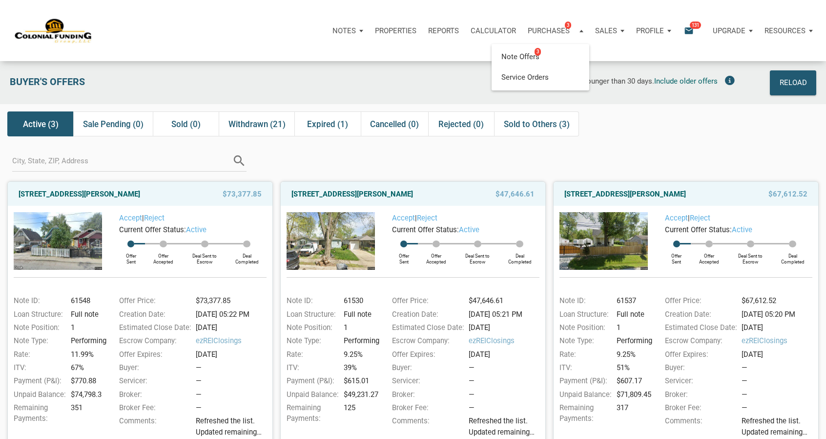
click at [392, 83] on div "Showing offers younger than 30 days. Include older offers" at bounding box center [495, 82] width 490 height 25
click at [357, 29] on div "Notes" at bounding box center [348, 30] width 42 height 29
drag, startPoint x: 455, startPoint y: 192, endPoint x: 291, endPoint y: 193, distance: 164.1
click at [291, 193] on div "[STREET_ADDRESS][PERSON_NAME]" at bounding box center [375, 194] width 177 height 12
copy link "[STREET_ADDRESS][PERSON_NAME]"
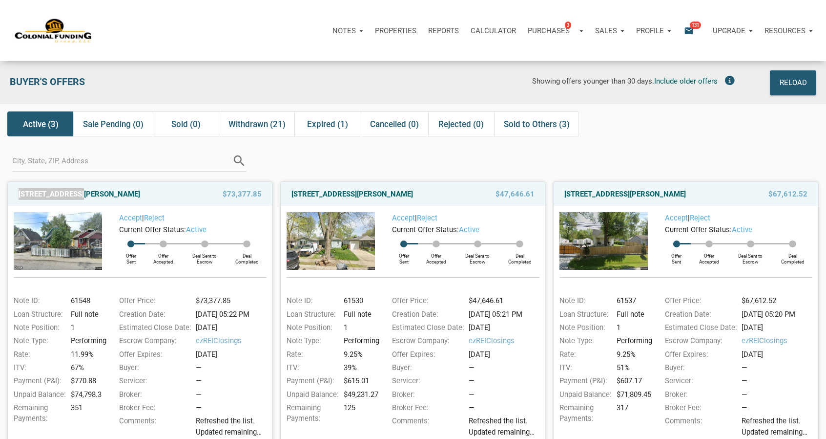
drag, startPoint x: 75, startPoint y: 193, endPoint x: 18, endPoint y: 196, distance: 57.7
click at [18, 196] on div "[STREET_ADDRESS][PERSON_NAME]" at bounding box center [102, 194] width 177 height 12
copy link "1144 North [PERSON_NAME]"
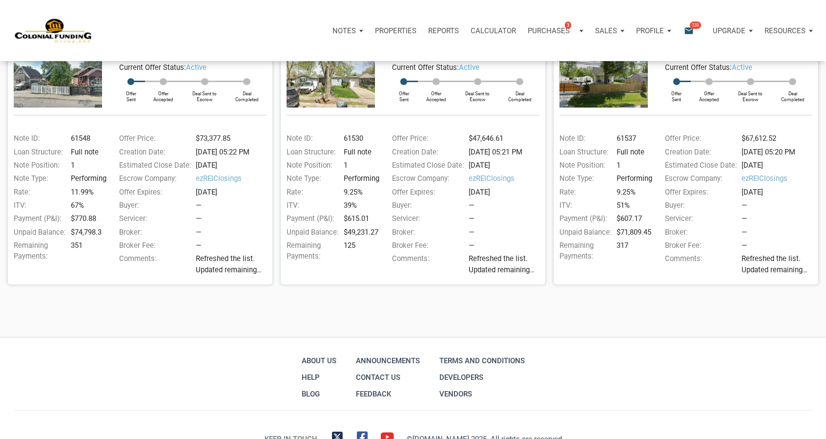
scroll to position [197, 0]
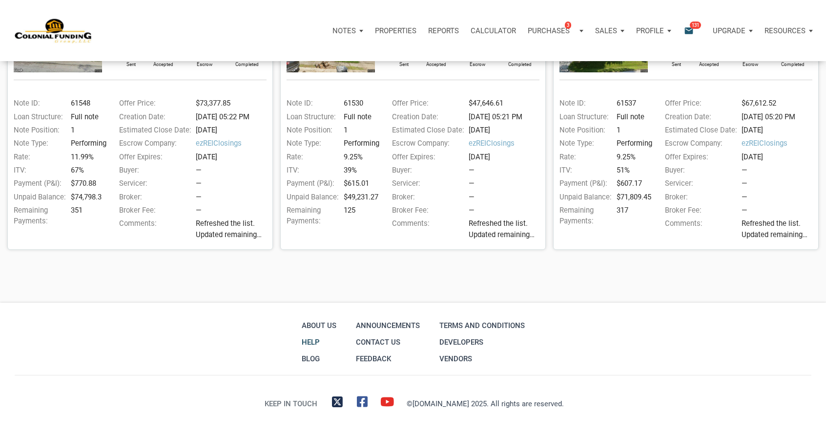
click at [317, 339] on link "Help" at bounding box center [319, 342] width 40 height 17
click at [373, 339] on link "Contact Us" at bounding box center [388, 342] width 69 height 17
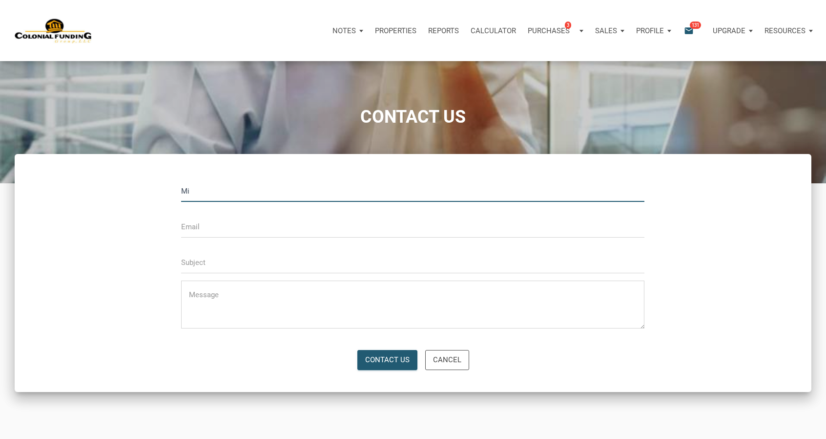
type input "M"
type input "[PERSON_NAME]"
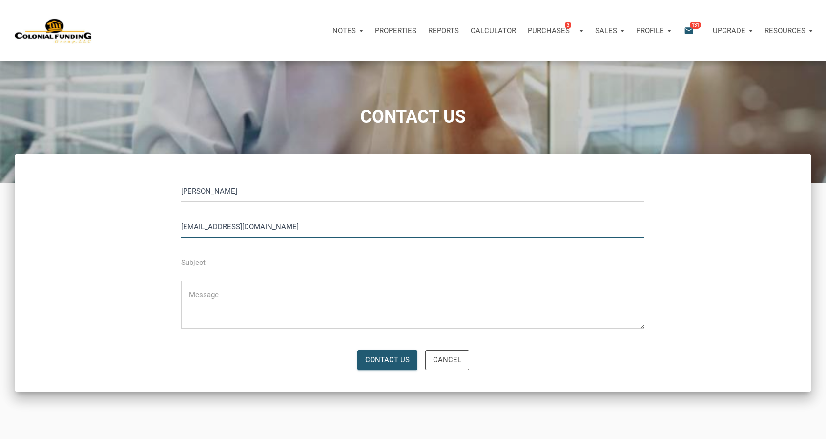
type input "[EMAIL_ADDRESS][DOMAIN_NAME]"
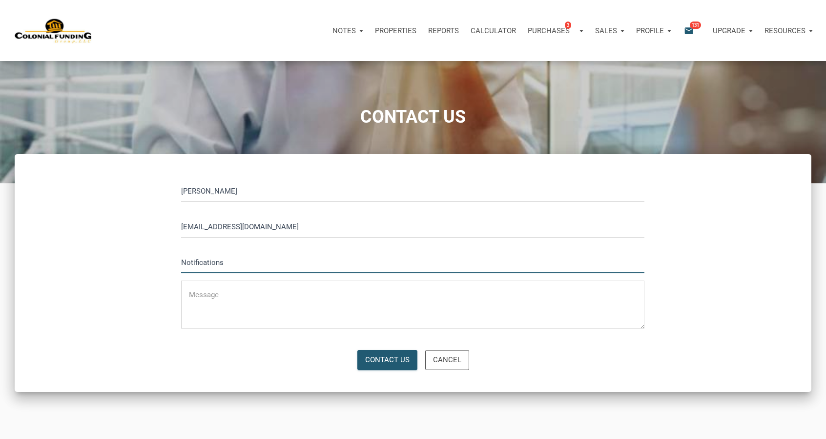
type input "Notifications"
type textarea "Hello,"
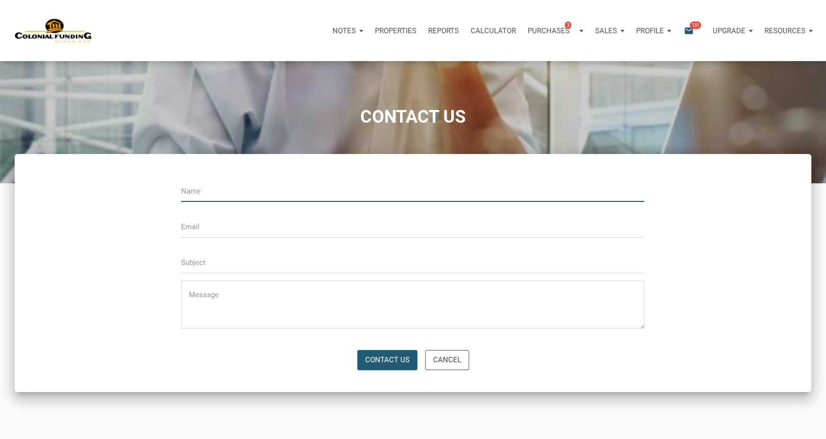
click at [318, 196] on input "text" at bounding box center [412, 191] width 463 height 22
type input "[PERSON_NAME]"
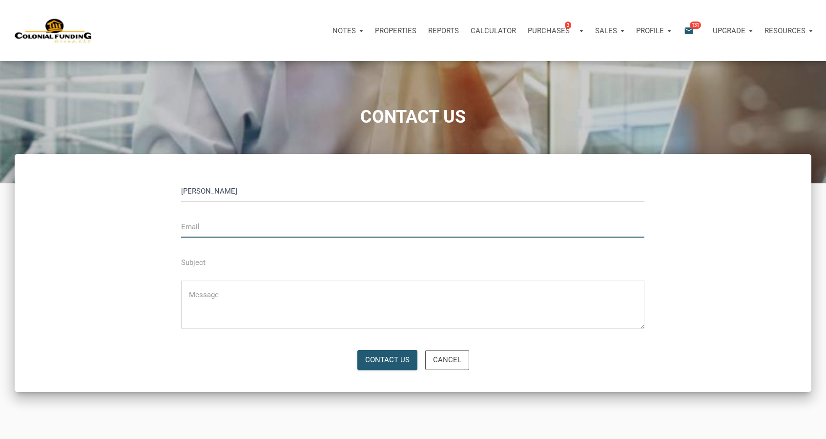
click at [285, 223] on input "email" at bounding box center [412, 226] width 463 height 22
type input "[EMAIL_ADDRESS][DOMAIN_NAME]"
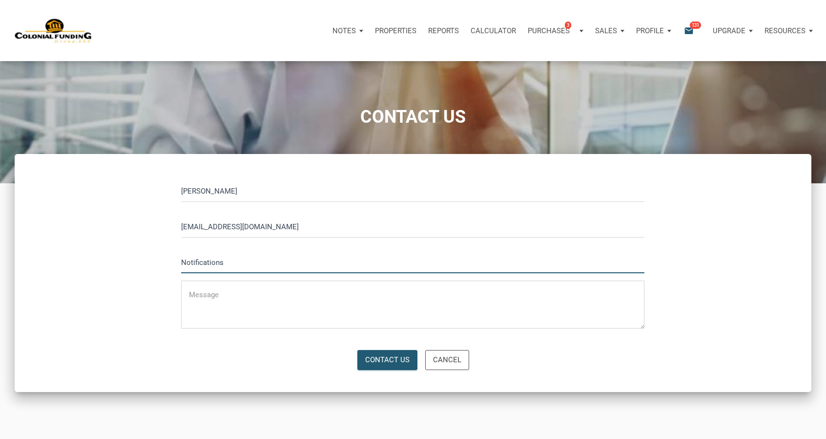
type input "Notifications"
type textarea "M"
type textarea "I"
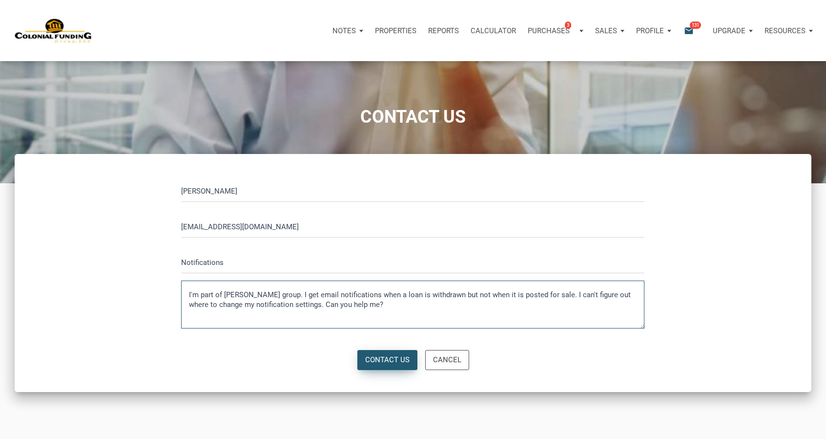
type textarea "I'm part of [PERSON_NAME] group. I get email notifications when a loan is withd…"
click at [390, 355] on div "Contact Us" at bounding box center [387, 359] width 44 height 11
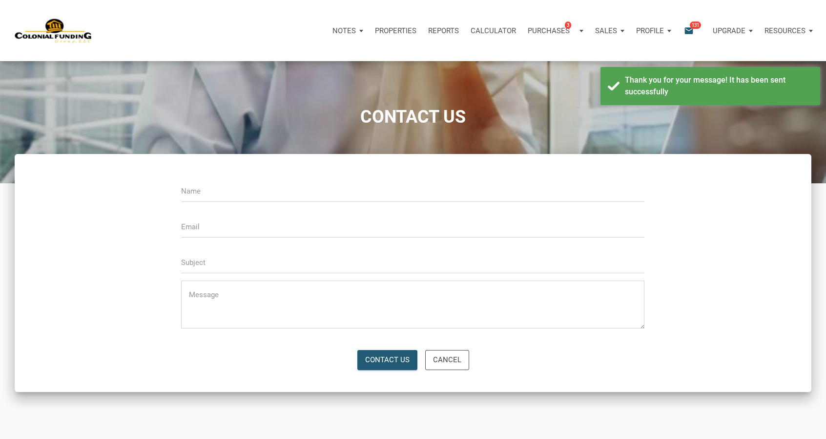
click at [692, 26] on span "131" at bounding box center [695, 25] width 11 height 8
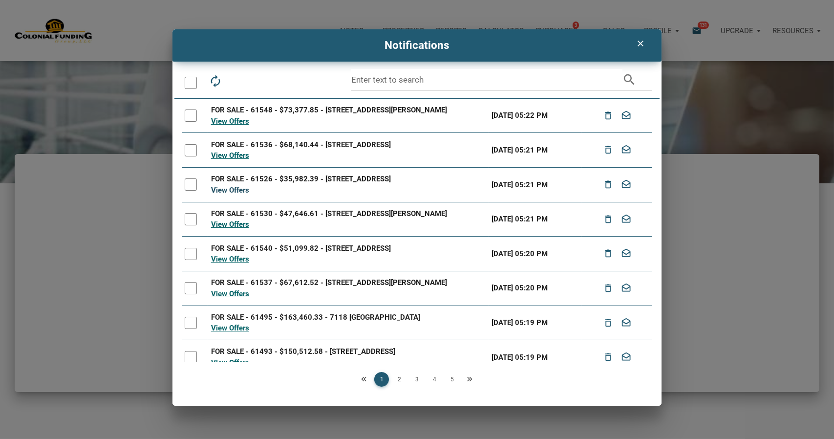
click at [237, 191] on link "View Offers" at bounding box center [230, 190] width 38 height 9
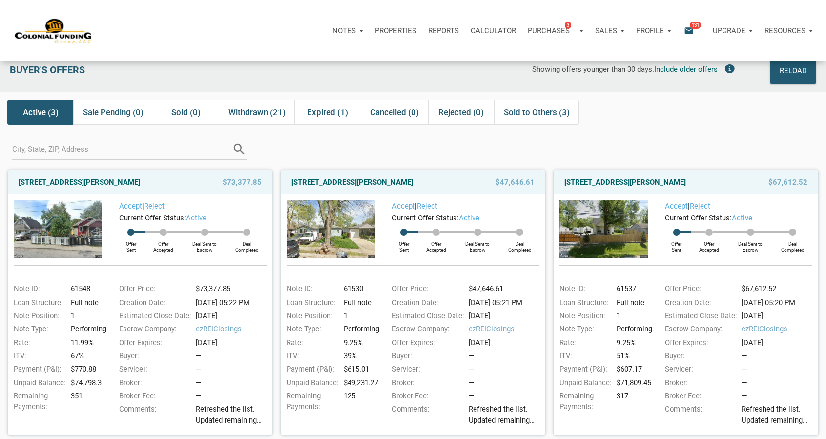
scroll to position [13, 0]
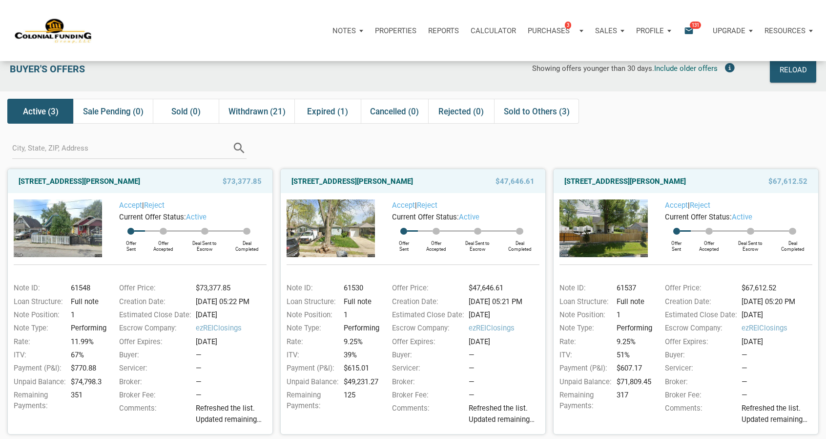
click at [511, 279] on div at bounding box center [413, 272] width 252 height 15
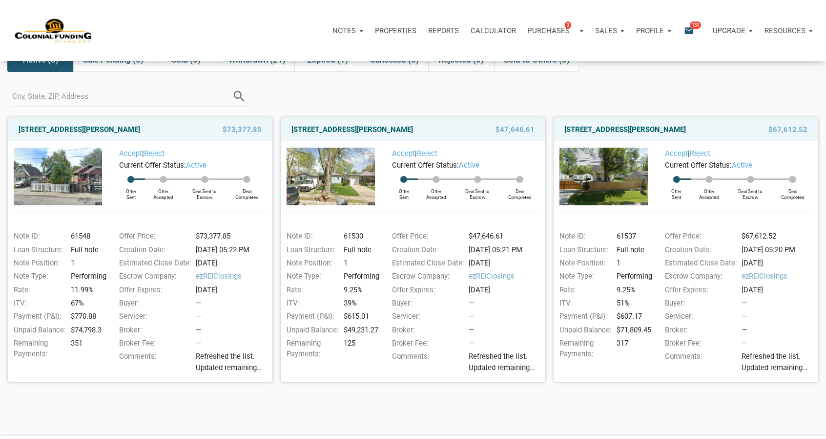
scroll to position [66, 0]
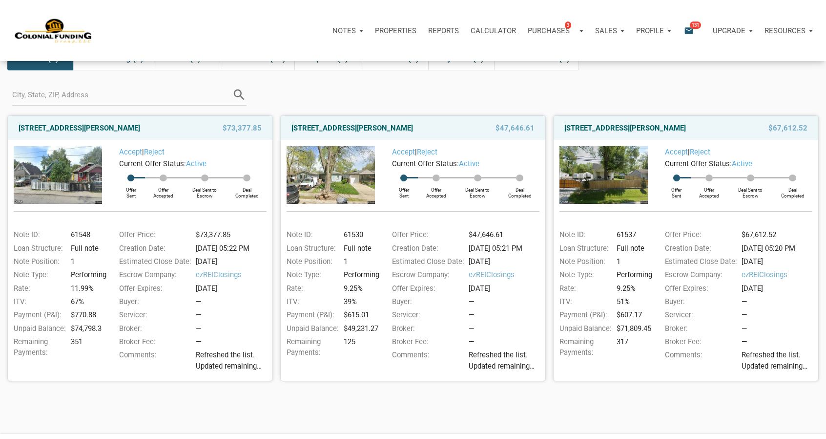
click at [675, 84] on div "search" at bounding box center [413, 93] width 826 height 30
